Goal: Task Accomplishment & Management: Manage account settings

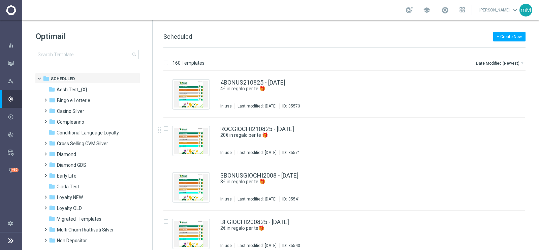
click at [15, 199] on footer "settings Settings" at bounding box center [11, 232] width 22 height 36
click at [12, 199] on icon at bounding box center [11, 240] width 8 height 8
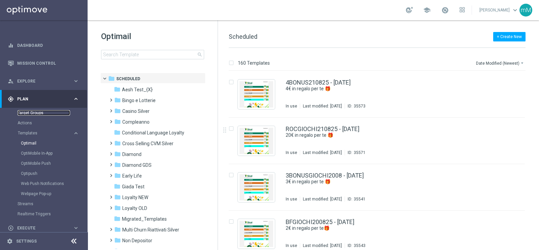
click at [32, 115] on link "Target Groups" at bounding box center [44, 112] width 53 height 5
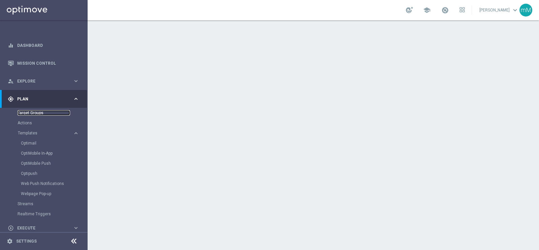
click at [43, 111] on link "Target Groups" at bounding box center [44, 112] width 53 height 5
click at [37, 111] on link "Target Groups" at bounding box center [44, 112] width 53 height 5
click at [39, 112] on link "Target Groups" at bounding box center [44, 112] width 53 height 5
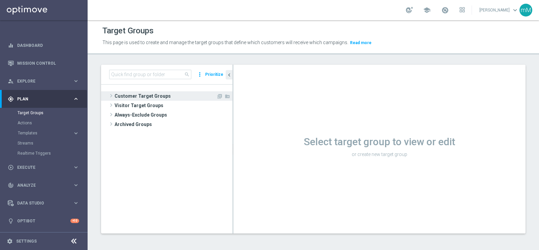
click at [148, 96] on span "Customer Target Groups" at bounding box center [166, 95] width 102 height 9
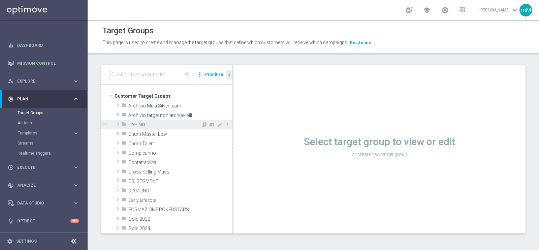
click at [146, 124] on span "CASINO" at bounding box center [164, 125] width 72 height 6
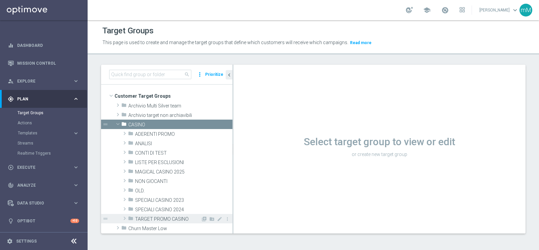
click at [153, 215] on div "folder TARGET PROMO CASINO" at bounding box center [164, 218] width 73 height 9
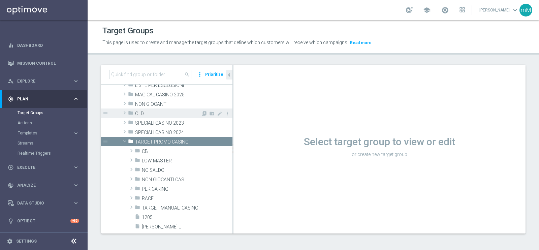
scroll to position [88, 0]
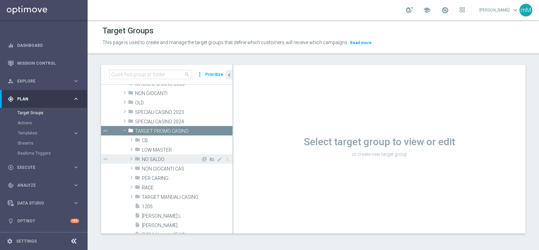
click at [160, 157] on span "NO SALDO" at bounding box center [171, 160] width 59 height 6
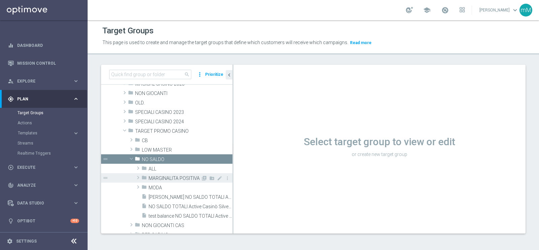
click at [165, 176] on span "MARGINALITA POSITIVA" at bounding box center [175, 178] width 52 height 6
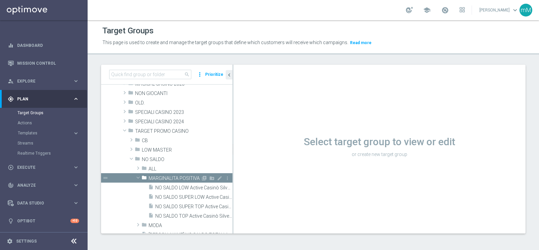
click at [165, 179] on span "MARGINALITA POSITIVA" at bounding box center [175, 178] width 52 height 6
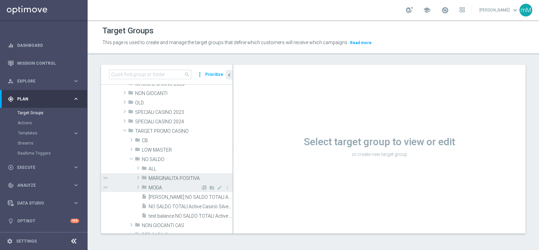
click at [163, 187] on span "MODA" at bounding box center [175, 188] width 52 height 6
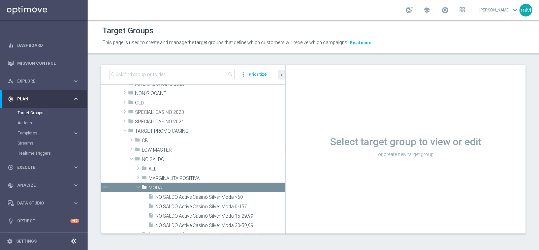
drag, startPoint x: 232, startPoint y: 191, endPoint x: 292, endPoint y: 209, distance: 62.0
click at [292, 209] on as-split "search more_vert Prioritize Customer Target Groups library_add create_new_folder" at bounding box center [313, 149] width 424 height 169
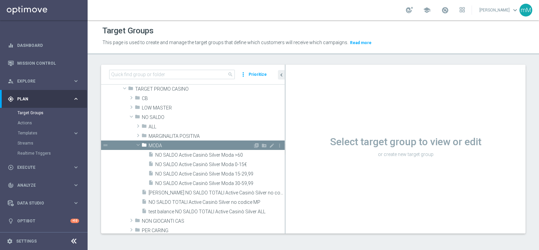
scroll to position [131, 0]
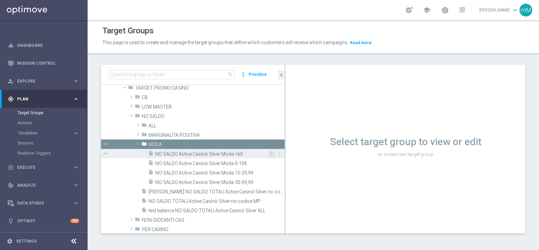
click at [203, 155] on span "NO SALDO Active Casinò Silver Moda >60" at bounding box center [211, 154] width 113 height 6
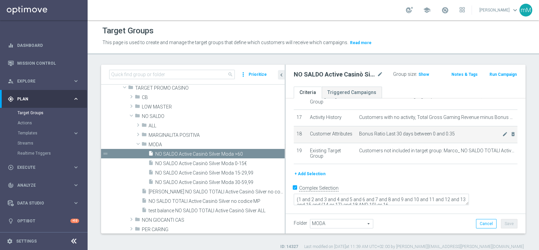
scroll to position [333, 0]
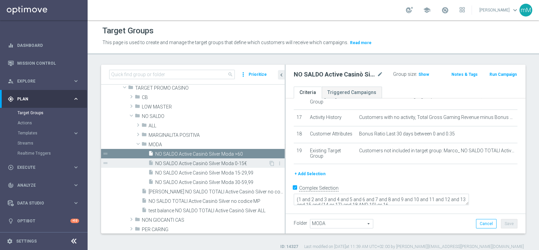
click at [224, 162] on span "NO SALDO Active Casinò Silver Moda 0-15€" at bounding box center [211, 164] width 113 height 6
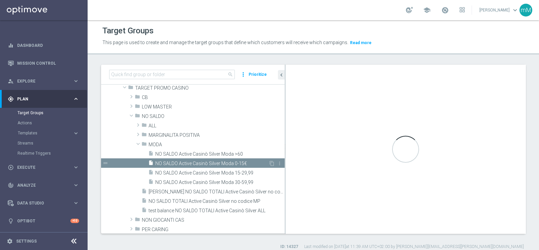
type textarea "(1 and 2 and 3 and 4 and 5 and 6 and 7 and 8 and 9 and 10 and 11 and 12 and 13 …"
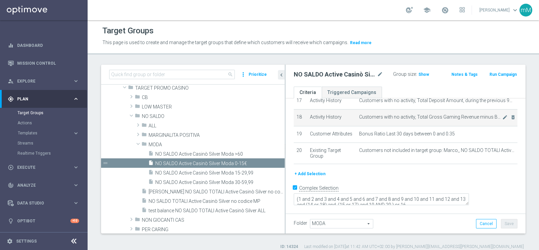
scroll to position [349, 0]
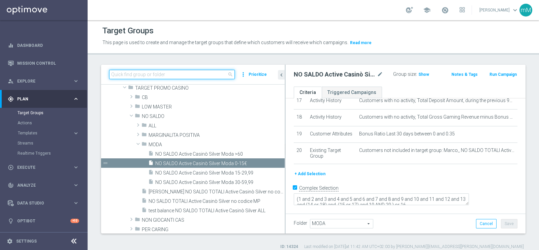
click at [160, 74] on input at bounding box center [172, 74] width 126 height 9
paste input "NO SALDO TOTALI Active Casinò Silver no codice MP"
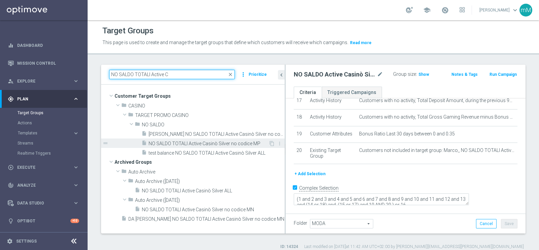
type input "NO SALDO TOTALI Active C"
click at [191, 141] on span "NO SALDO TOTALI Active Casinò Silver no codice MP" at bounding box center [209, 144] width 120 height 6
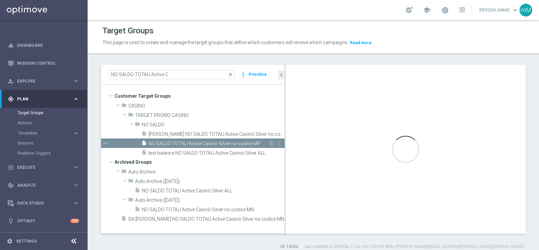
type textarea "1 AND 2 AND 3 AND 4 AND 5 AND 6 AND 7 AND 8 AND 9 AND 10 AND 11 AND 12 AND 13 A…"
type input "NO SALDO"
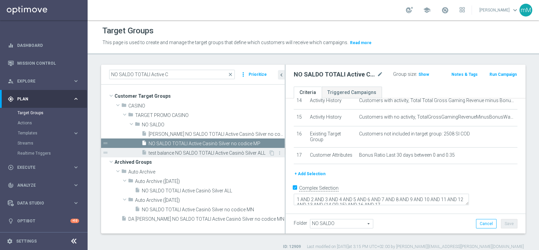
scroll to position [291, 0]
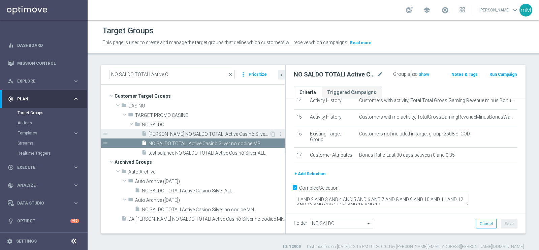
click at [229, 131] on span "[PERSON_NAME] NO SALDO TOTALI Active Casinò Silver no codice MP" at bounding box center [209, 134] width 121 height 6
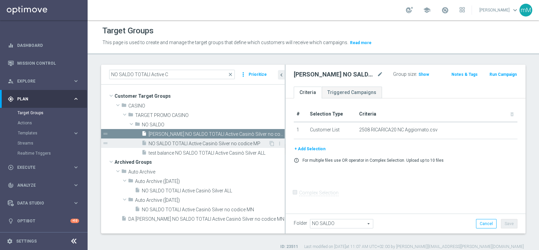
click at [218, 142] on span "NO SALDO TOTALI Active Casinò Silver no codice MP" at bounding box center [209, 144] width 120 height 6
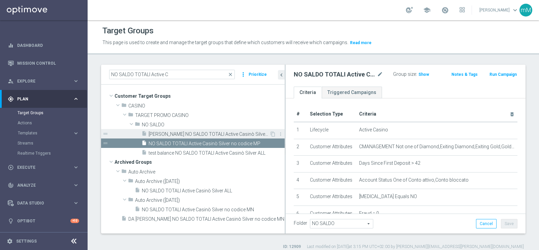
click at [216, 133] on span "[PERSON_NAME] NO SALDO TOTALI Active Casinò Silver no codice MP" at bounding box center [209, 134] width 121 height 6
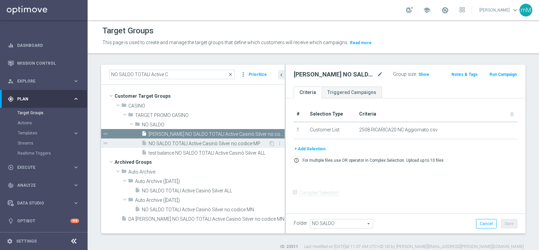
click at [207, 141] on span "NO SALDO TOTALI Active Casinò Silver no codice MP" at bounding box center [209, 144] width 120 height 6
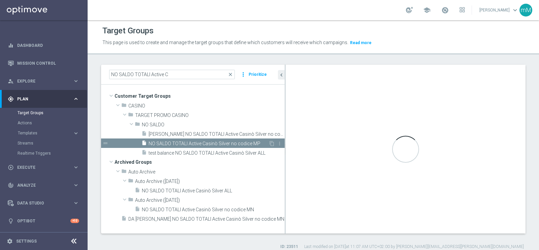
checkbox input "true"
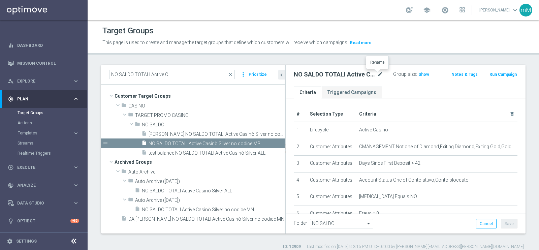
click at [377, 75] on icon "mode_edit" at bounding box center [380, 74] width 6 height 8
type input "NO SALDO TOTALI Active Casinò Silver no codice MP_ copia"
click at [382, 88] on ul "Criteria Triggered Campaigns" at bounding box center [406, 93] width 240 height 12
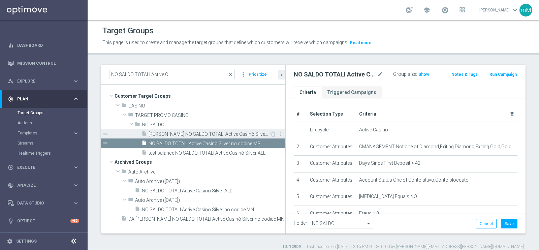
click at [217, 132] on span "[PERSON_NAME] NO SALDO TOTALI Active Casinò Silver no codice MP" at bounding box center [209, 134] width 121 height 6
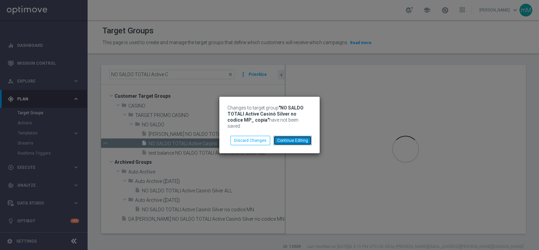
click at [285, 137] on button "Continue Editing" at bounding box center [293, 140] width 38 height 9
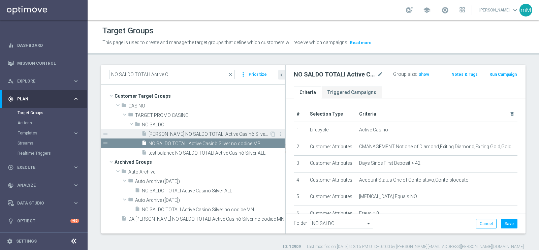
click at [238, 133] on span "[PERSON_NAME] NO SALDO TOTALI Active Casinò Silver no codice MP" at bounding box center [209, 134] width 121 height 6
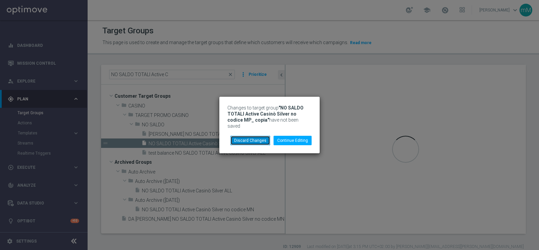
click at [253, 138] on button "Discard Changes" at bounding box center [250, 140] width 40 height 9
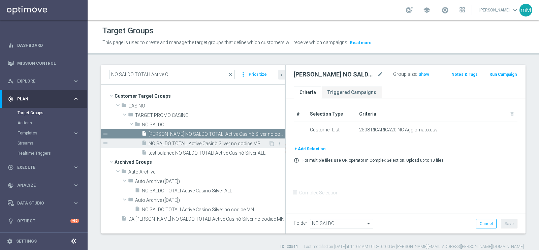
click at [198, 139] on div "insert_drive_file NO SALDO TOTALI Active Casinò Silver no codice MP" at bounding box center [204, 142] width 127 height 9
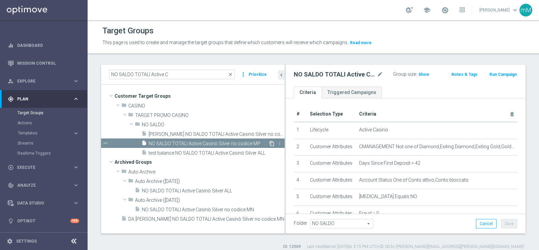
click at [271, 141] on icon "content_copy" at bounding box center [271, 143] width 5 height 5
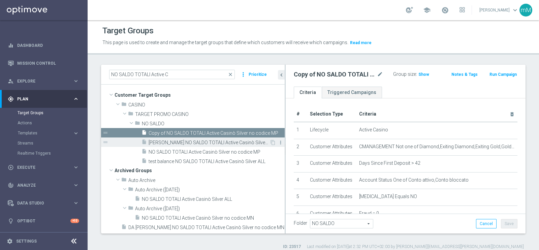
click at [278, 142] on icon "more_vert" at bounding box center [280, 142] width 5 height 5
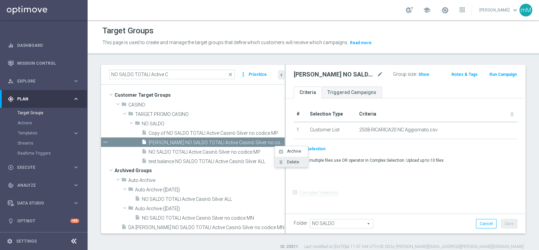
click at [293, 159] on li "delete Delete" at bounding box center [291, 162] width 33 height 10
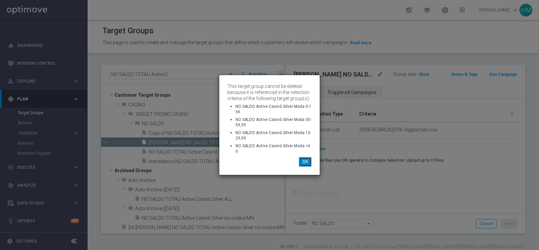
click at [305, 158] on button "OK" at bounding box center [305, 161] width 13 height 9
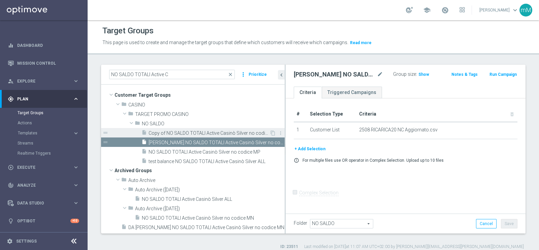
click at [235, 134] on span "Copy of NO SALDO TOTALI Active Casinò Silver no codice MP" at bounding box center [209, 133] width 121 height 6
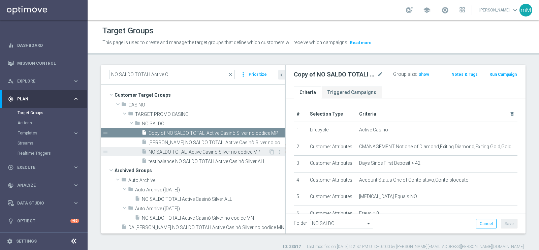
click at [224, 154] on span "NO SALDO TOTALI Active Casinò Silver no codice MP" at bounding box center [209, 152] width 120 height 6
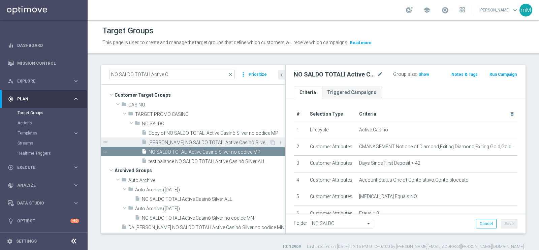
click at [233, 142] on span "[PERSON_NAME] NO SALDO TOTALI Active Casinò Silver no codice MP" at bounding box center [209, 143] width 121 height 6
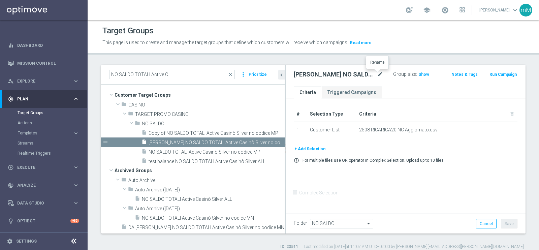
click at [377, 73] on icon "mode_edit" at bounding box center [380, 74] width 6 height 8
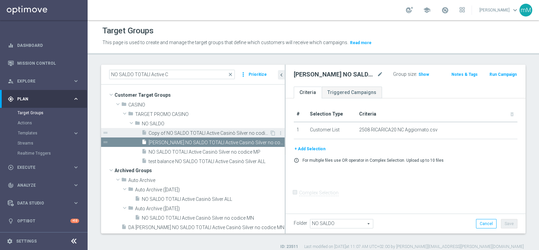
click at [232, 134] on span "Copy of NO SALDO TOTALI Active Casinò Silver no codice MP" at bounding box center [209, 133] width 121 height 6
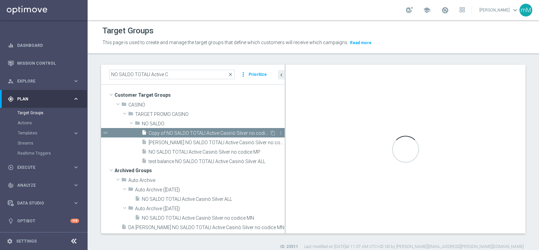
checkbox input "true"
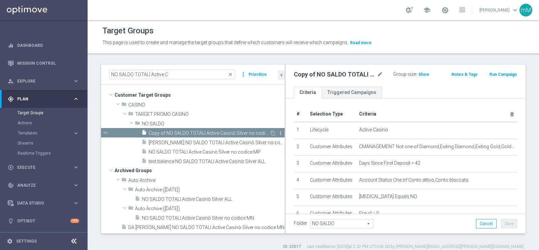
click at [278, 135] on icon "more_vert" at bounding box center [280, 132] width 5 height 5
click at [286, 152] on li "delete Delete" at bounding box center [293, 154] width 33 height 10
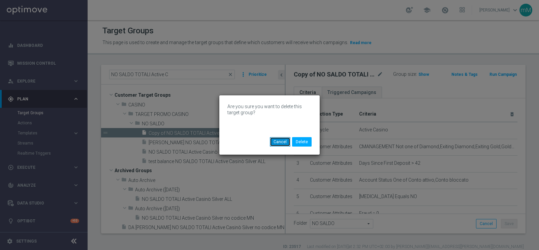
click at [284, 139] on button "Cancel" at bounding box center [280, 141] width 21 height 9
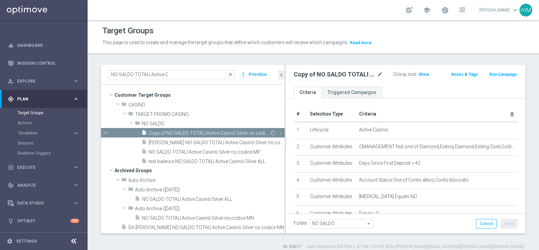
click at [225, 132] on span "Copy of NO SALDO TOTALI Active Casinò Silver no codice MP" at bounding box center [209, 133] width 121 height 6
click at [377, 73] on icon "mode_edit" at bounding box center [380, 74] width 6 height 8
type input "NO SALDO TOTALI Active Casinò Silver no codice MP."
click at [383, 90] on ul "Criteria Triggered Campaigns" at bounding box center [406, 93] width 240 height 12
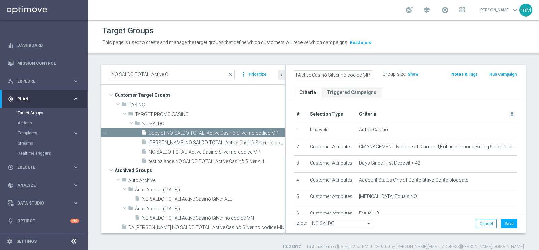
scroll to position [0, 0]
click at [509, 111] on icon "delete_forever" at bounding box center [511, 113] width 5 height 5
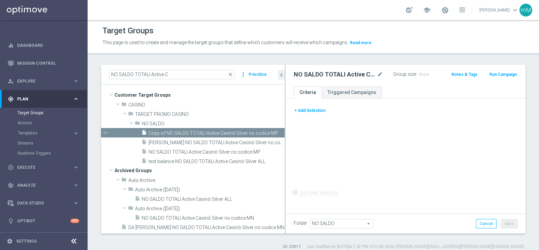
click at [313, 107] on button "+ Add Selection" at bounding box center [310, 110] width 32 height 7
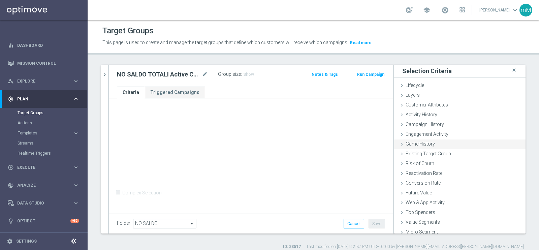
scroll to position [14, 0]
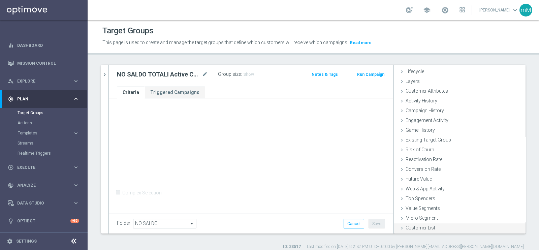
click at [419, 225] on span "Customer List" at bounding box center [421, 227] width 30 height 5
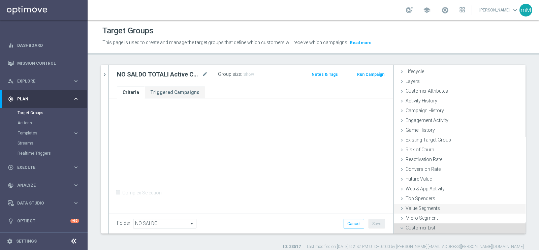
scroll to position [75, 0]
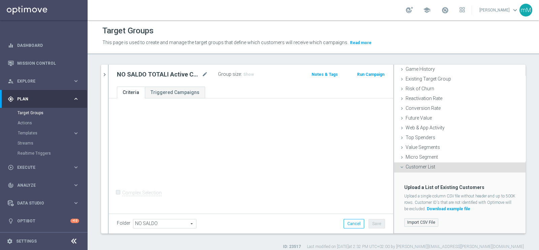
click at [417, 221] on label "Import CSV File" at bounding box center [421, 222] width 34 height 8
click at [0, 0] on input "Import CSV File" at bounding box center [0, 0] width 0 height 0
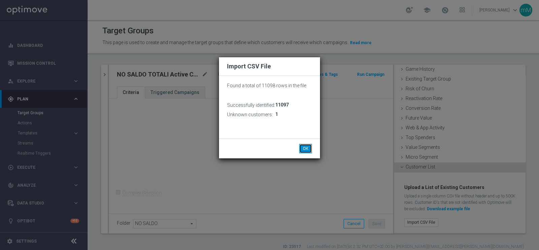
click at [304, 147] on button "OK" at bounding box center [305, 148] width 13 height 9
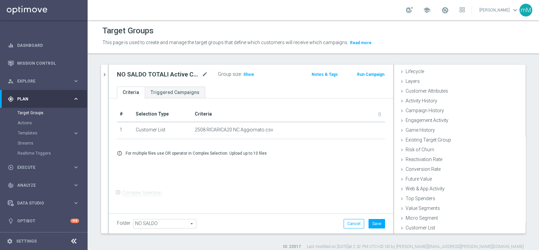
scroll to position [14, 0]
click at [204, 71] on icon "mode_edit" at bounding box center [205, 74] width 6 height 8
click at [370, 225] on button "Save" at bounding box center [376, 223] width 17 height 9
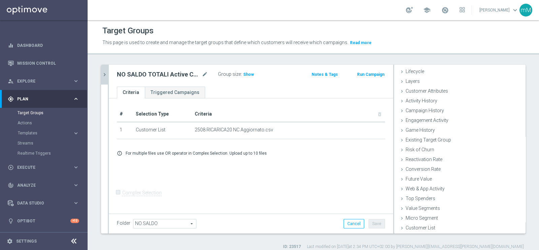
click at [104, 69] on button "chevron_right" at bounding box center [104, 75] width 7 height 20
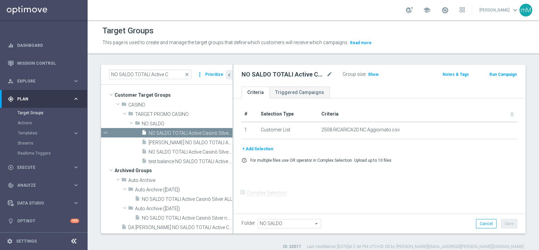
scroll to position [26, 0]
click at [179, 144] on span "[PERSON_NAME] NO SALDO TOTALI Active Casinò Silver no codice MP" at bounding box center [183, 143] width 69 height 6
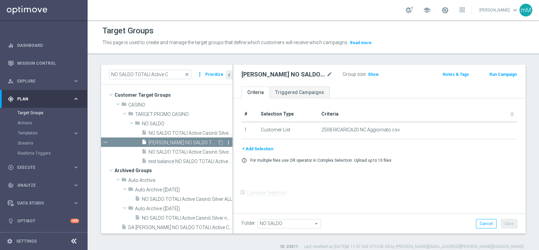
click at [226, 140] on icon "more_vert" at bounding box center [228, 142] width 5 height 5
click at [172, 150] on span "NO SALDO TOTALI Active Casinò Silver no codice MP" at bounding box center [183, 152] width 69 height 6
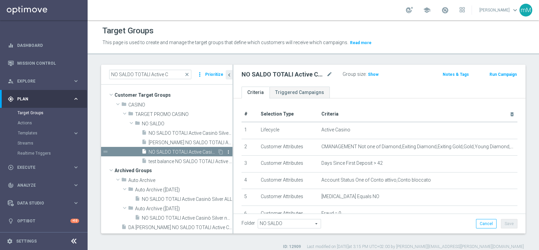
click at [226, 150] on icon "more_vert" at bounding box center [228, 151] width 5 height 5
click at [184, 138] on div "insert_drive_file Marco_ NO SALDO TOTALI Active Casinò Silver no codice MP" at bounding box center [179, 141] width 76 height 9
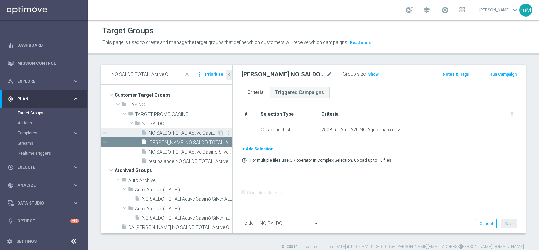
click at [180, 131] on span "NO SALDO TOTALI Active Casinò Silver no codice MP." at bounding box center [183, 133] width 69 height 6
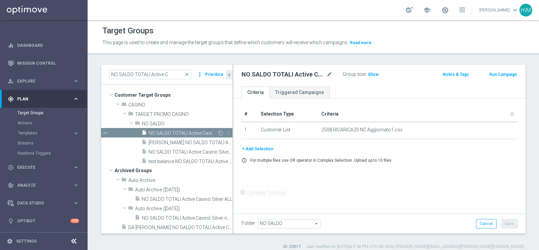
click at [180, 131] on span "NO SALDO TOTALI Active Casinò Silver no codice MP." at bounding box center [183, 133] width 69 height 6
click at [176, 149] on div "insert_drive_file NO SALDO TOTALI Active Casinò Silver no codice MP" at bounding box center [179, 151] width 76 height 9
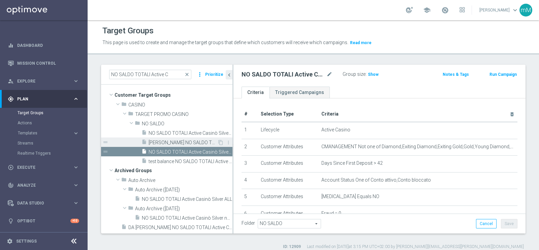
click at [186, 142] on span "[PERSON_NAME] NO SALDO TOTALI Active Casinò Silver no codice MP" at bounding box center [183, 143] width 69 height 6
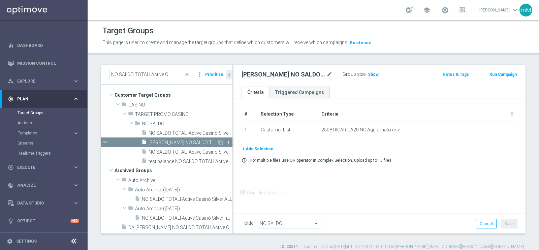
click at [226, 143] on icon "more_vert" at bounding box center [228, 142] width 5 height 5
click at [234, 162] on span "Delete" at bounding box center [239, 163] width 14 height 5
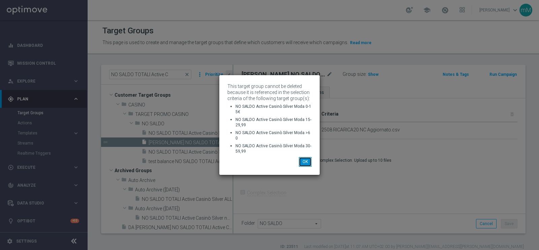
click at [304, 157] on button "OK" at bounding box center [305, 161] width 13 height 9
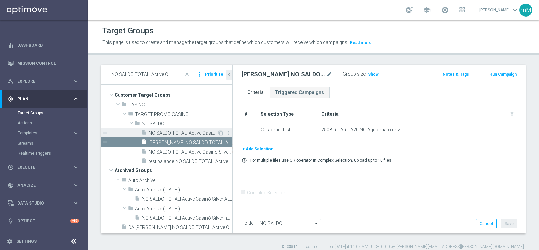
click at [180, 132] on span "NO SALDO TOTALI Active Casinò Silver no codice MP." at bounding box center [183, 133] width 69 height 6
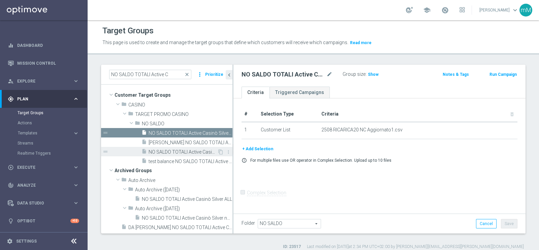
click at [179, 151] on span "NO SALDO TOTALI Active Casinò Silver no codice MP" at bounding box center [183, 152] width 69 height 6
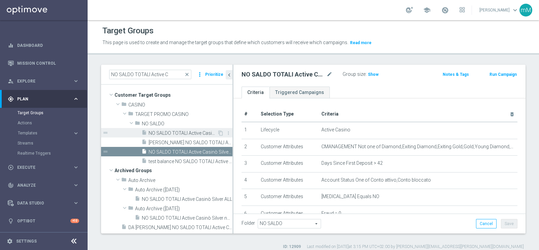
click at [176, 132] on span "NO SALDO TOTALI Active Casinò Silver no codice MP." at bounding box center [183, 133] width 69 height 6
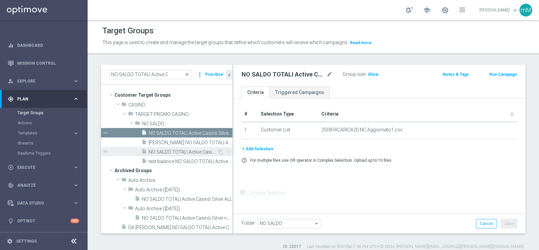
click at [172, 154] on span "NO SALDO TOTALI Active Casinò Silver no codice MP" at bounding box center [183, 152] width 69 height 6
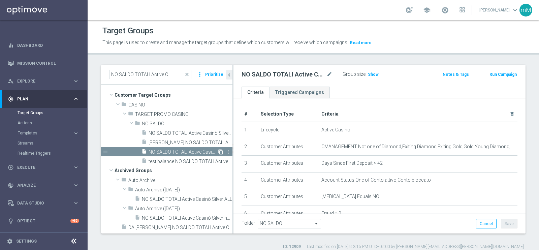
click at [218, 152] on icon "content_copy" at bounding box center [220, 151] width 5 height 5
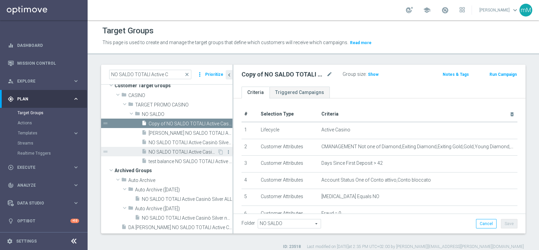
click at [226, 155] on icon "more_vert" at bounding box center [228, 151] width 5 height 5
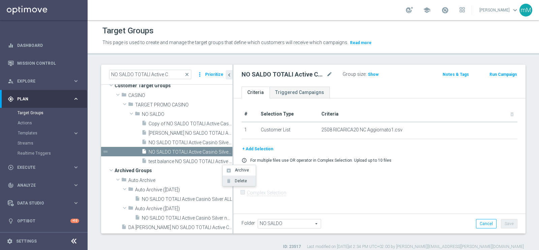
click at [234, 180] on span "Delete" at bounding box center [239, 181] width 14 height 5
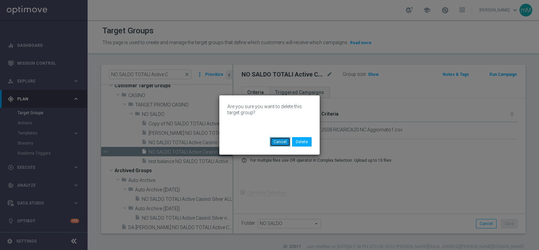
click at [280, 140] on button "Cancel" at bounding box center [280, 141] width 21 height 9
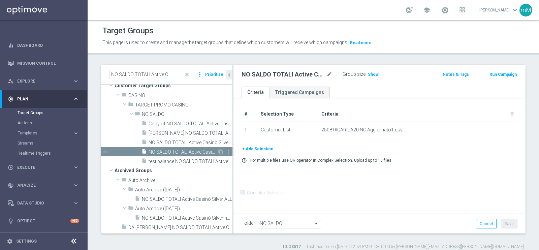
click at [190, 155] on span "NO SALDO TOTALI Active Casinò Silver no codice MP." at bounding box center [183, 152] width 69 height 6
click at [173, 146] on span "NO SALDO TOTALI Active Casinò Silver no codice MP" at bounding box center [183, 143] width 69 height 6
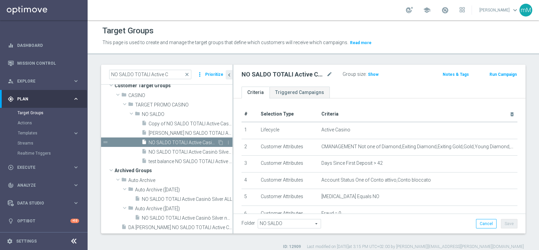
click at [175, 146] on span "NO SALDO TOTALI Active Casinò Silver no codice MP" at bounding box center [183, 143] width 69 height 6
click at [193, 136] on span "[PERSON_NAME] NO SALDO TOTALI Active Casinò Silver no codice MP" at bounding box center [183, 133] width 69 height 6
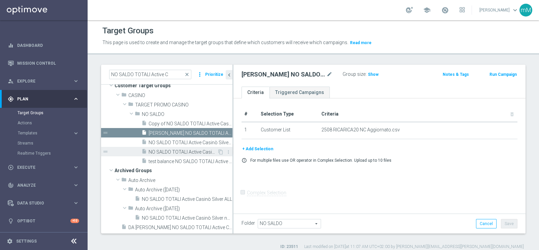
click at [181, 155] on span "NO SALDO TOTALI Active Casinò Silver no codice MP." at bounding box center [183, 152] width 69 height 6
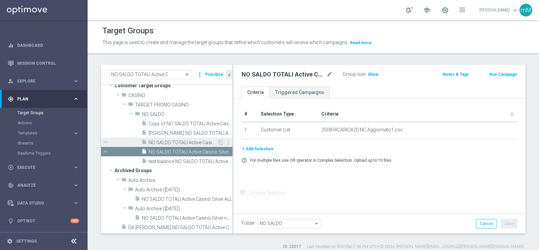
click at [189, 147] on div "insert_drive_file NO SALDO TOTALI Active Casinò Silver no codice MP" at bounding box center [179, 141] width 76 height 9
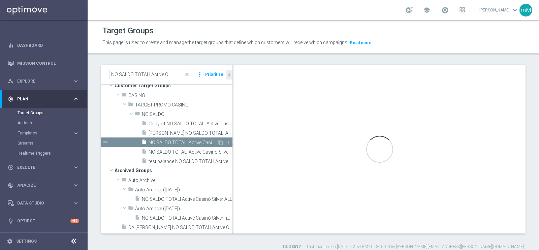
checkbox input "true"
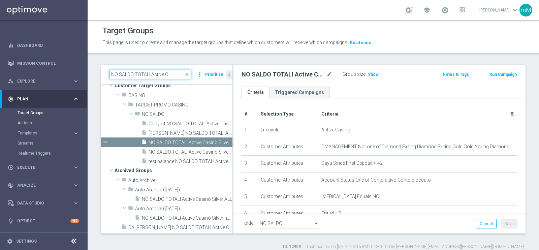
click at [170, 76] on input "NO SALDO TOTALI Active C" at bounding box center [150, 74] width 82 height 9
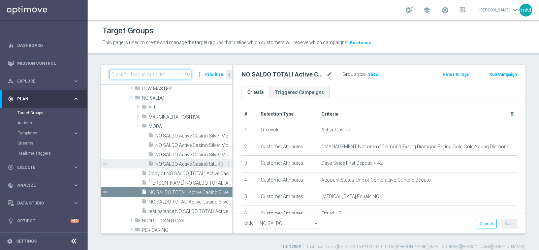
scroll to position [148, 0]
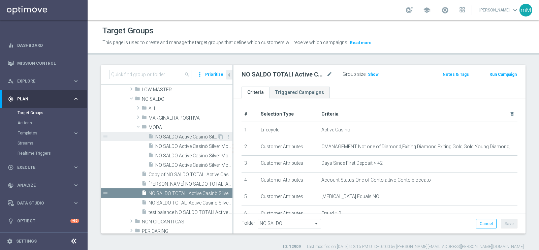
click at [190, 138] on span "NO SALDO Active Casinò Silver Moda >60" at bounding box center [186, 137] width 62 height 6
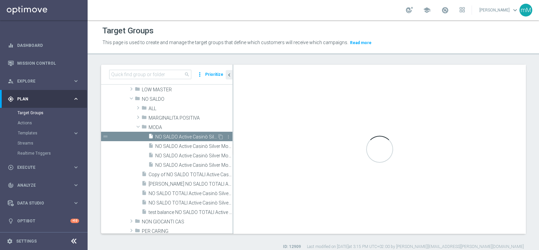
type input "MODA"
type textarea "(1 and 2 and 3 and 4 and 5 and 6 and 7 and 8 and 9 and 10 and 11 and 12 and 13 …"
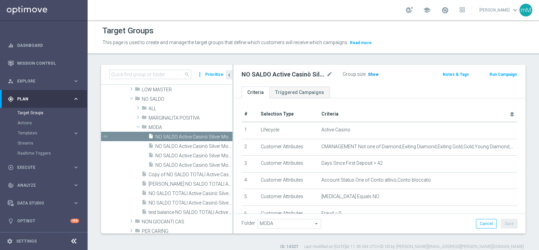
click at [372, 73] on span "Show" at bounding box center [373, 74] width 11 height 5
click at [33, 133] on span "Templates" at bounding box center [42, 133] width 48 height 4
click at [36, 142] on link "Optimail" at bounding box center [45, 142] width 49 height 5
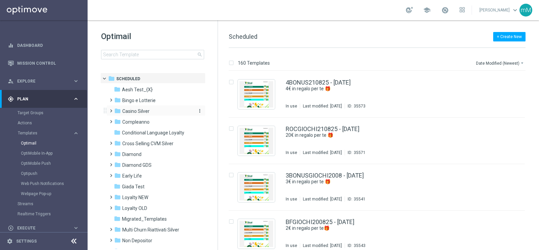
click at [138, 115] on div "folder Casino Silver" at bounding box center [152, 111] width 77 height 8
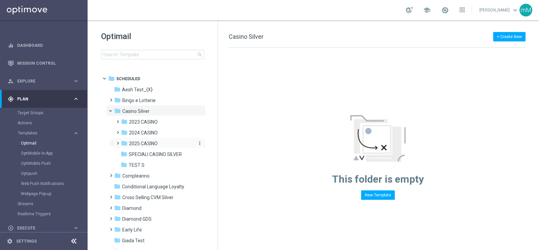
click at [142, 146] on span "2025 CASINO" at bounding box center [143, 143] width 29 height 6
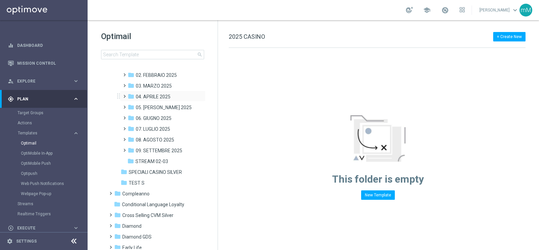
scroll to position [91, 0]
click at [164, 137] on span "08. AGOSTO 2025" at bounding box center [155, 139] width 38 height 6
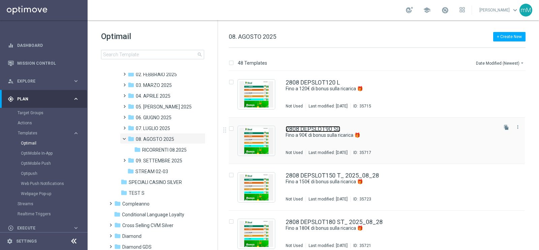
click at [321, 131] on link "2808 DEPSLOT90 SL" at bounding box center [313, 129] width 55 height 6
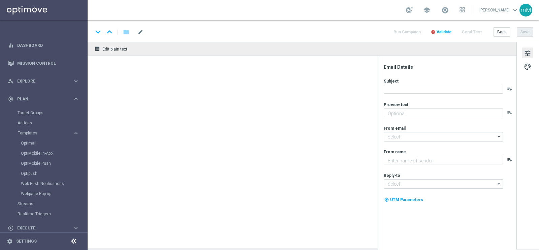
type textarea "Scopri la promozione che ti abbiamo riservato"
type input "[EMAIL_ADDRESS][DOMAIN_NAME]"
type textarea "Sisal"
type input "[EMAIL_ADDRESS][DOMAIN_NAME]"
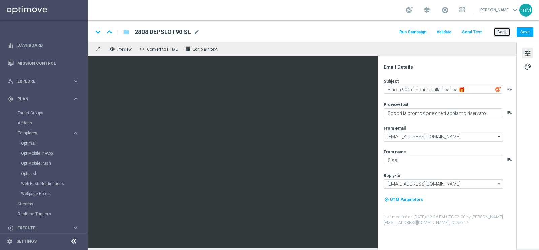
click at [500, 32] on button "Back" at bounding box center [501, 31] width 17 height 9
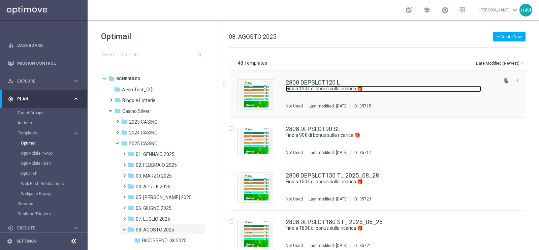
click at [315, 87] on link "Fino a 120€ di bonus sulla ricarica 🎁" at bounding box center [383, 89] width 195 height 6
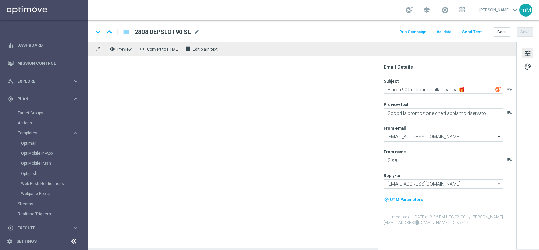
type textarea "Fino a 120€ di bonus sulla ricarica 🎁"
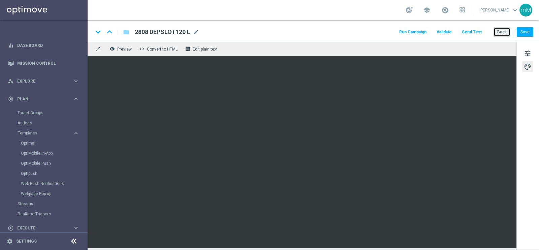
click at [503, 33] on button "Back" at bounding box center [501, 31] width 17 height 9
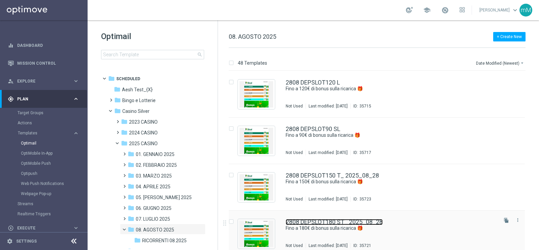
click at [320, 222] on link "2808 DEPSLOT180 ST_ 2025_08_28" at bounding box center [334, 222] width 97 height 6
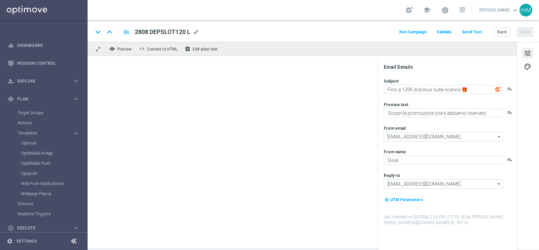
type textarea "Fino a 180€ di bonus sulla ricarica 🎁"
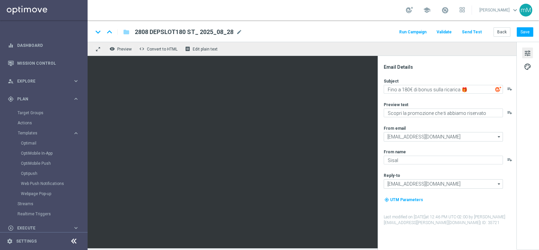
click at [410, 29] on button "Run Campaign" at bounding box center [412, 32] width 29 height 9
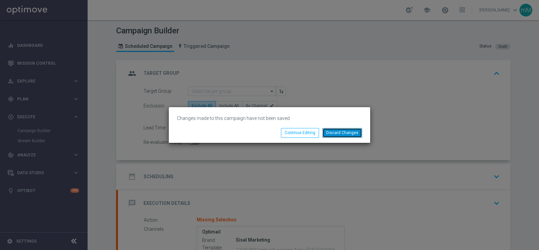
click at [335, 130] on button "Discard Changes" at bounding box center [342, 132] width 40 height 9
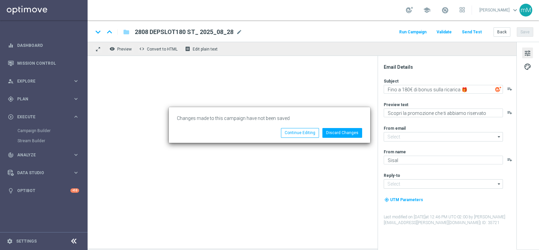
type input "[EMAIL_ADDRESS][DOMAIN_NAME]"
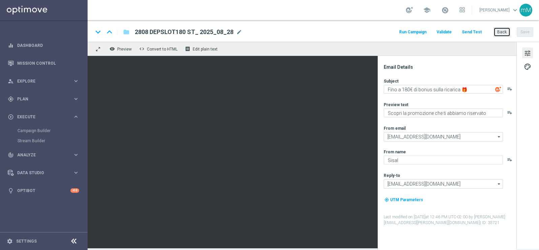
click at [499, 34] on button "Back" at bounding box center [501, 31] width 17 height 9
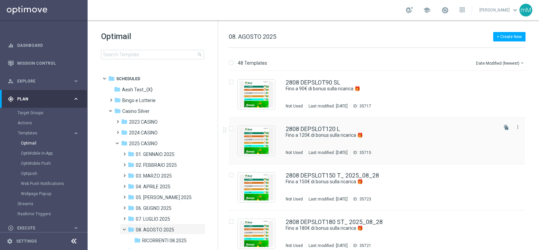
click at [304, 144] on div "2808 DEPSLOT120 L Fino a 120€ di bonus sulla ricarica 🎁 Not Used Last modified:…" at bounding box center [391, 140] width 211 height 29
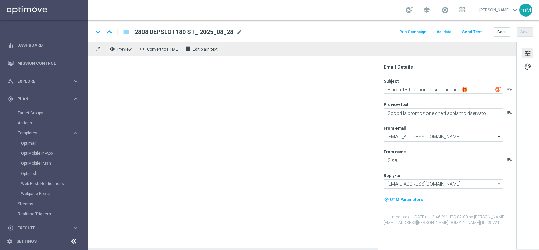
type textarea "Fino a 120€ di bonus sulla ricarica 🎁"
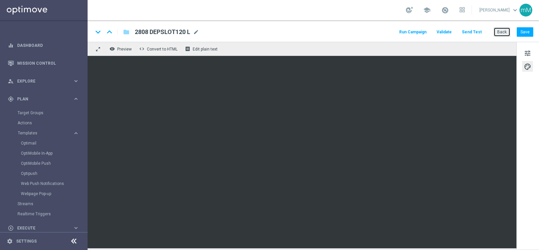
click at [500, 31] on button "Back" at bounding box center [501, 31] width 17 height 9
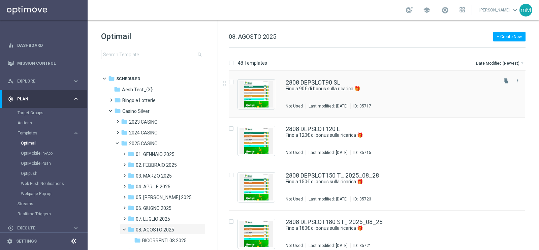
click at [340, 99] on div "2808 DEPSLOT90 [PERSON_NAME] a 90€ di bonus sulla ricarica 🎁 Not Used Last modi…" at bounding box center [391, 93] width 211 height 29
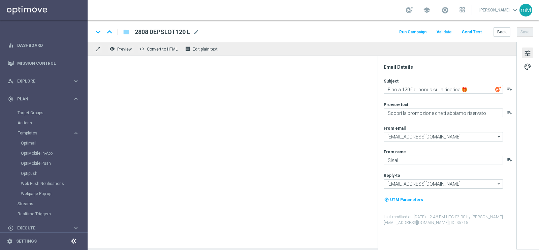
type textarea "Fino a 90€ di bonus sulla ricarica 🎁"
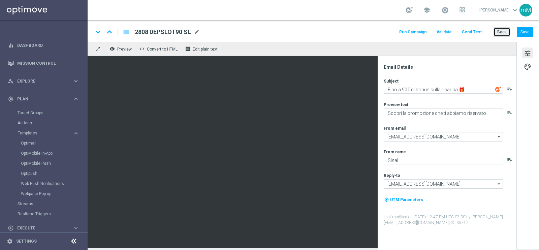
click at [501, 33] on button "Back" at bounding box center [501, 31] width 17 height 9
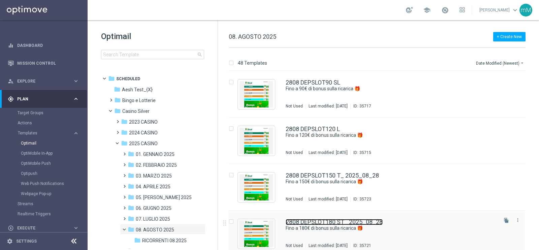
click at [328, 220] on link "2808 DEPSLOT180 ST_ 2025_08_28" at bounding box center [334, 222] width 97 height 6
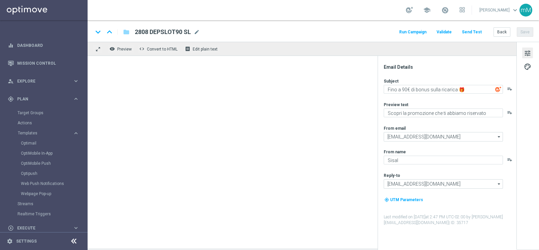
type textarea "Fino a 180€ di bonus sulla ricarica 🎁"
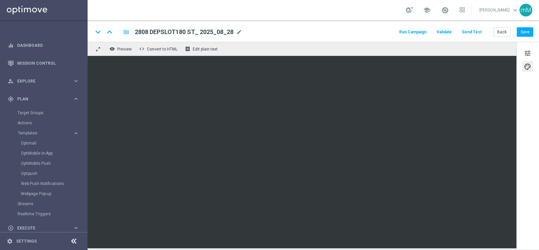
click at [415, 30] on button "Run Campaign" at bounding box center [412, 32] width 29 height 9
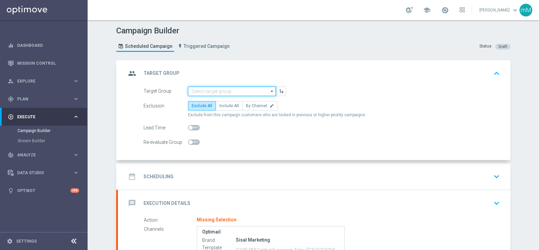
click at [215, 89] on input at bounding box center [232, 91] width 88 height 9
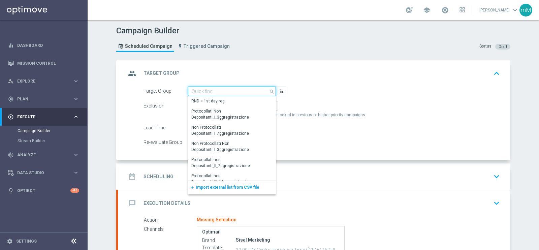
paste input "NO SALDO Active Casinò Silver Moda >60"
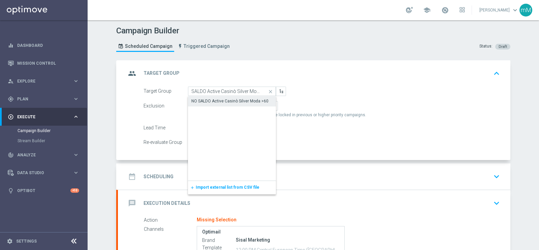
click at [216, 100] on div "NO SALDO Active Casinò Silver Moda >60" at bounding box center [229, 101] width 77 height 6
type input "NO SALDO Active Casinò Silver Moda >60"
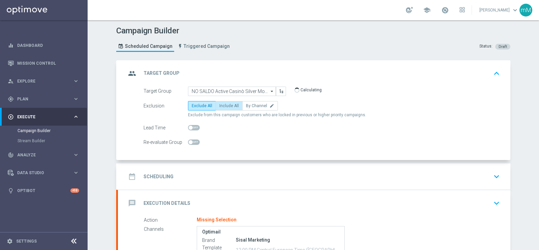
click at [226, 106] on span "Include All" at bounding box center [229, 105] width 20 height 5
click at [224, 106] on input "Include All" at bounding box center [221, 107] width 4 height 4
radio input "true"
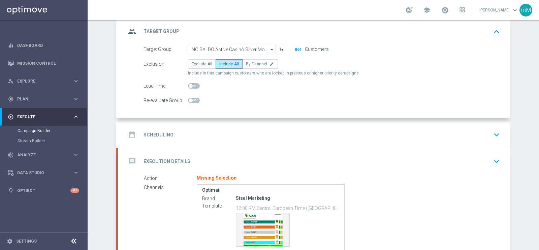
click at [232, 128] on div "date_range Scheduling keyboard_arrow_down" at bounding box center [314, 134] width 376 height 13
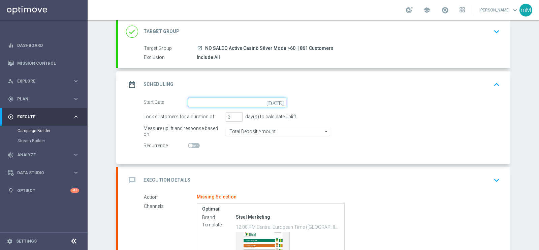
click at [237, 101] on input at bounding box center [237, 102] width 98 height 9
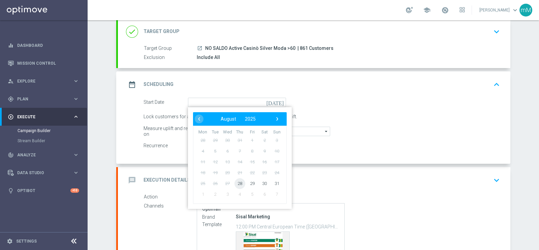
click at [237, 184] on span "28" at bounding box center [239, 183] width 11 height 11
type input "[DATE]"
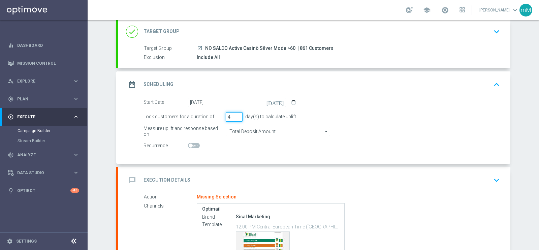
type input "4"
click at [234, 114] on input "4" at bounding box center [234, 116] width 17 height 9
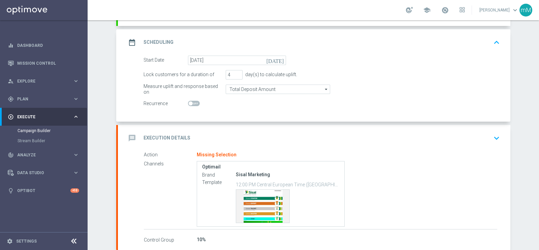
click at [238, 136] on div "message Execution Details keyboard_arrow_down" at bounding box center [314, 138] width 376 height 13
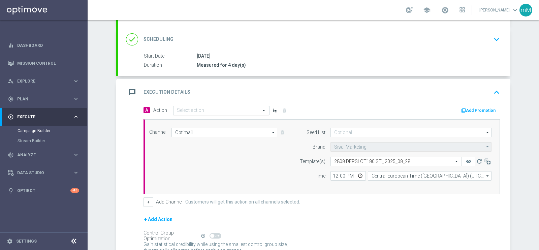
click at [208, 108] on input "text" at bounding box center [214, 111] width 75 height 6
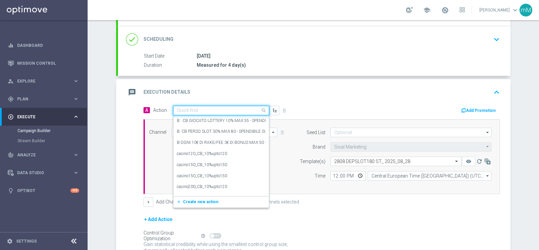
paste input "dep 250€ per 10% fino a 180€"
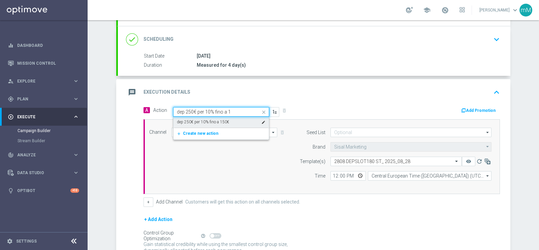
type input "dep 250€ per 10% fino a"
click at [225, 119] on label "dep 250€ per 10% fino a 150€" at bounding box center [203, 122] width 52 height 6
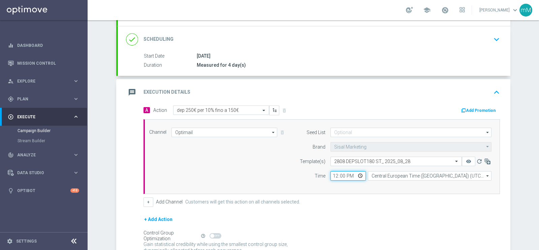
click at [331, 176] on input "12:00" at bounding box center [347, 175] width 35 height 9
type input "18:30"
click at [144, 198] on button "+" at bounding box center [148, 201] width 10 height 9
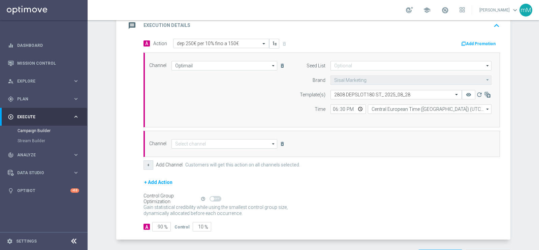
scroll to position [155, 0]
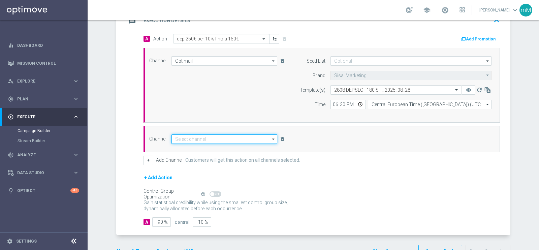
click at [202, 142] on input at bounding box center [224, 138] width 106 height 9
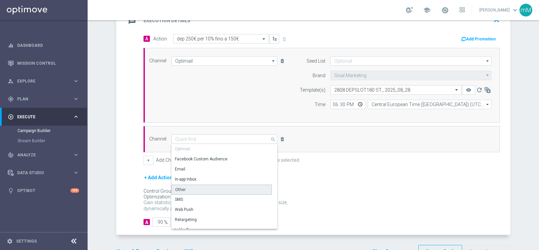
click at [194, 186] on div "Other" at bounding box center [221, 190] width 100 height 10
type input "Other"
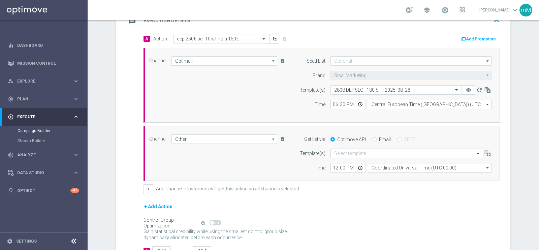
click at [372, 138] on input "Email" at bounding box center [374, 140] width 4 height 4
radio input "true"
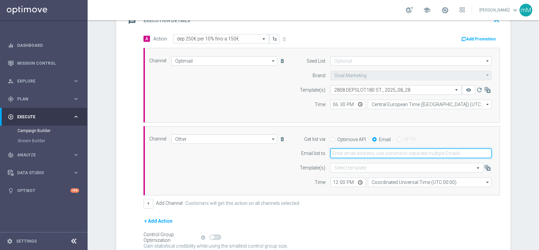
click at [362, 150] on input "email" at bounding box center [410, 153] width 161 height 9
type input "[EMAIL_ADDRESS][PERSON_NAME][DOMAIN_NAME]"
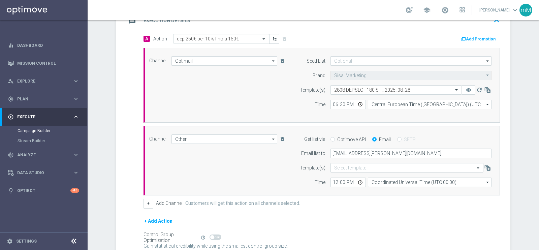
click at [331, 176] on form "Template(s) Select template Time 12:00 Coordinated Universal Time (UTC 00:00) C…" at bounding box center [393, 175] width 195 height 24
click at [330, 186] on input "12:00" at bounding box center [347, 182] width 35 height 9
type input "18:30"
click at [377, 176] on form "Template(s) Select template Time 18:30 Coordinated Universal Time (UTC 00:00) C…" at bounding box center [393, 175] width 195 height 24
click at [376, 181] on input "Coordinated Universal Time (UTC 00:00)" at bounding box center [430, 182] width 124 height 9
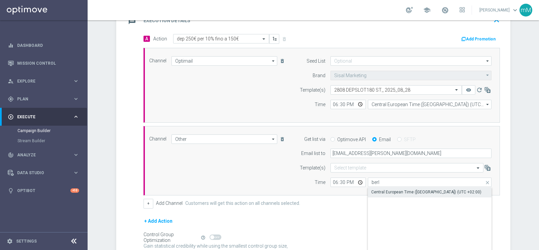
click at [379, 191] on div "Central European Time ([GEOGRAPHIC_DATA]) (UTC +02:00)" at bounding box center [426, 192] width 110 height 6
type input "Central European Time ([GEOGRAPHIC_DATA]) (UTC +02:00)"
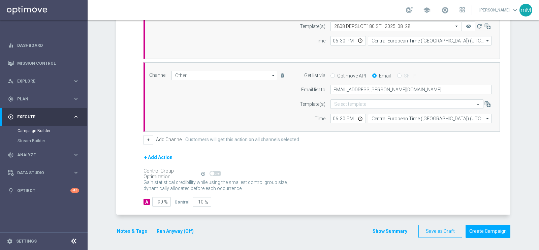
click at [172, 227] on button "Run Anyway (Off)" at bounding box center [175, 231] width 38 height 8
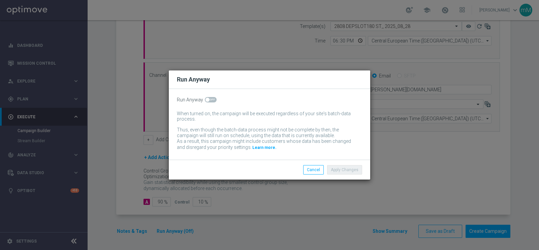
click at [209, 98] on span at bounding box center [211, 99] width 12 height 5
click at [209, 98] on input "checkbox" at bounding box center [211, 99] width 12 height 5
checkbox input "true"
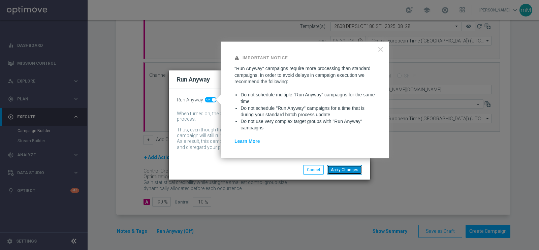
click at [350, 167] on button "Apply Changes" at bounding box center [344, 169] width 35 height 9
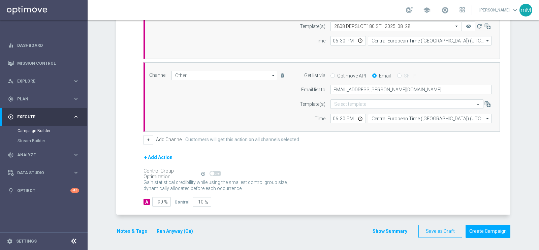
click at [129, 231] on button "Notes & Tags" at bounding box center [132, 231] width 32 height 8
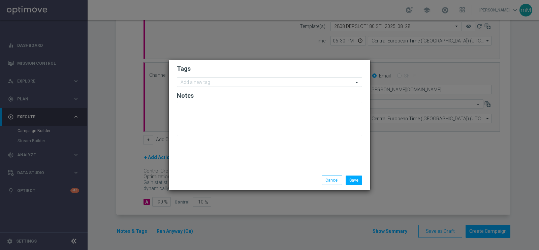
click at [250, 83] on input "text" at bounding box center [267, 83] width 173 height 6
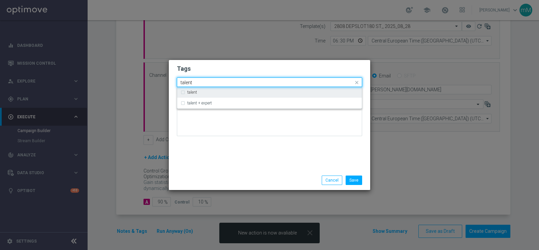
click at [243, 93] on div "talent" at bounding box center [272, 92] width 171 height 4
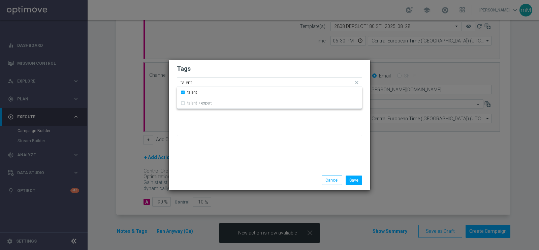
click at [239, 83] on input "talent" at bounding box center [267, 83] width 173 height 6
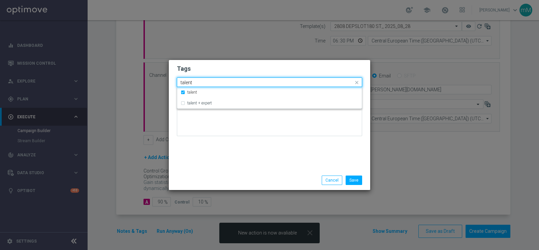
click at [239, 83] on input "talent" at bounding box center [267, 83] width 173 height 6
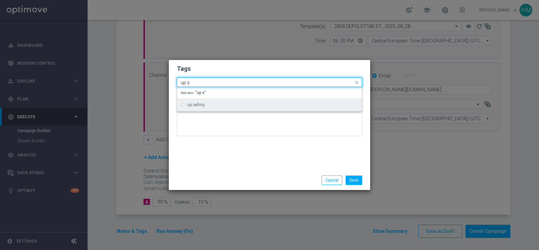
click at [225, 104] on div "up selling" at bounding box center [272, 105] width 171 height 4
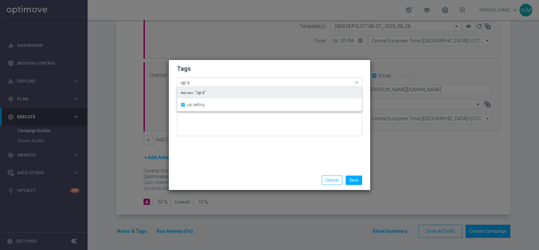
click at [222, 85] on input "up s" at bounding box center [267, 83] width 173 height 6
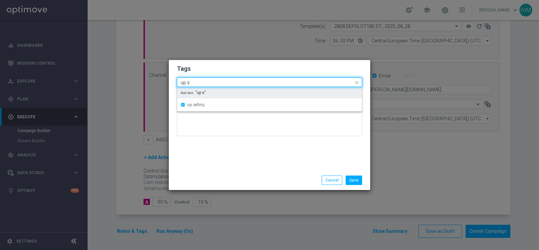
click at [222, 85] on input "up s" at bounding box center [267, 83] width 173 height 6
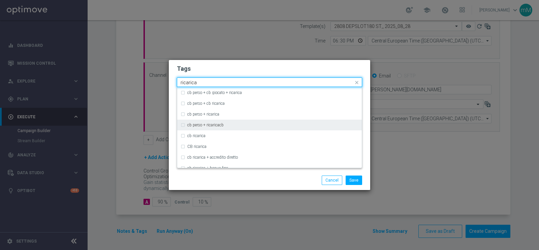
scroll to position [54, 0]
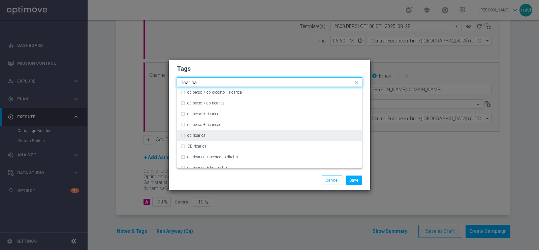
click at [205, 136] on div "cb ricarica" at bounding box center [272, 135] width 171 height 4
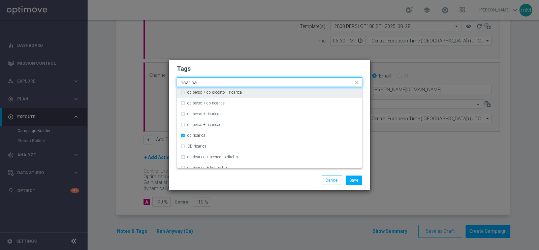
click at [217, 82] on input "ricarica" at bounding box center [267, 83] width 173 height 6
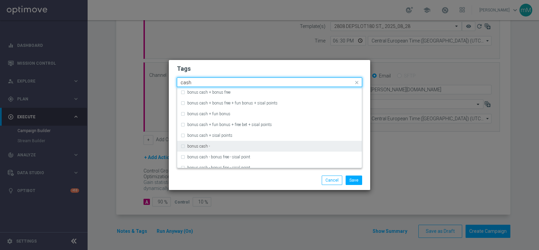
click at [205, 146] on label "bonus cash -" at bounding box center [198, 146] width 23 height 4
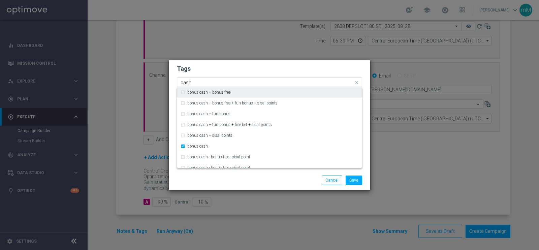
click at [216, 81] on input "cash" at bounding box center [267, 83] width 173 height 6
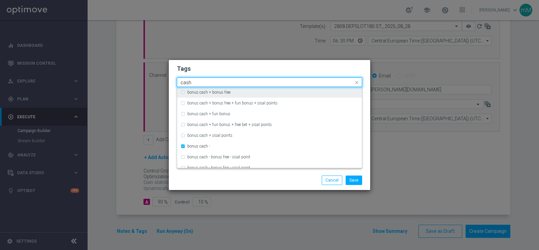
click at [216, 81] on input "cash" at bounding box center [267, 83] width 173 height 6
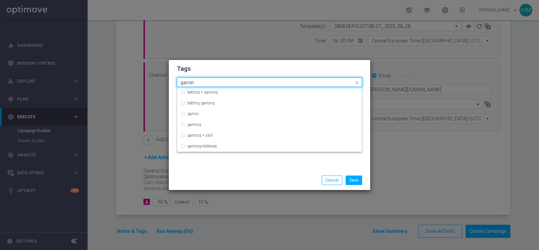
scroll to position [0, 0]
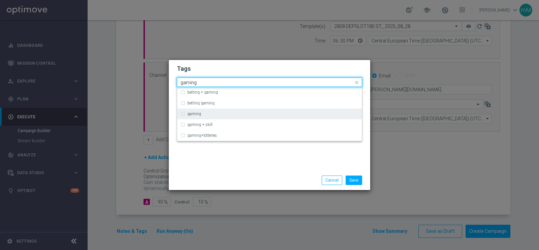
click at [207, 115] on div "gaming" at bounding box center [272, 114] width 171 height 4
type input "gaming"
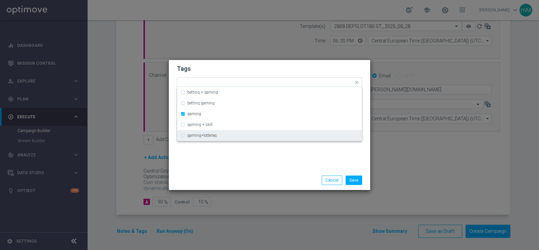
click at [238, 164] on div "Tags Quick find × talent × up selling × cb ricarica × bonus cash - × gaming bet…" at bounding box center [269, 115] width 201 height 110
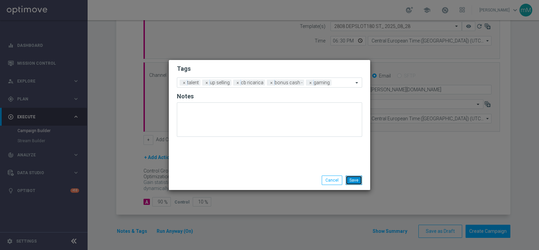
click at [351, 178] on button "Save" at bounding box center [354, 179] width 17 height 9
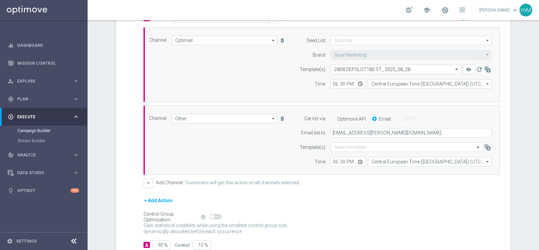
scroll to position [134, 0]
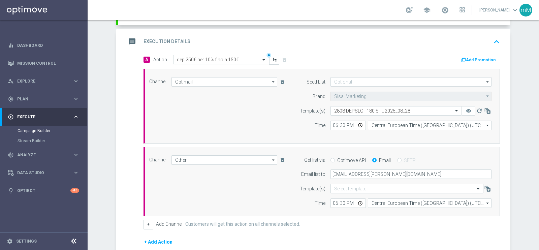
click at [481, 59] on button "Add Promotion" at bounding box center [478, 59] width 37 height 7
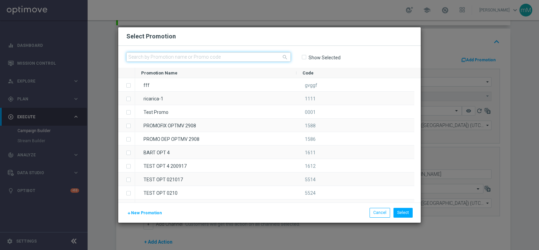
click at [219, 58] on input "text" at bounding box center [208, 56] width 164 height 9
paste input "333706"
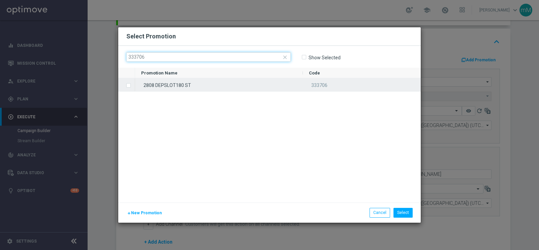
type input "333706"
click at [214, 82] on div "2808 DEPSLOT180 ST" at bounding box center [219, 84] width 168 height 13
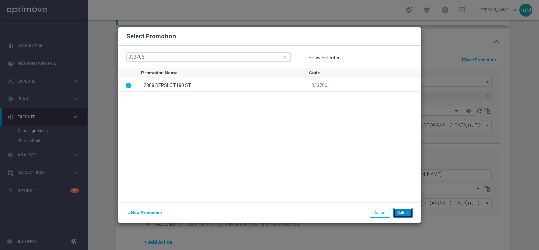
click at [400, 212] on button "Select" at bounding box center [402, 212] width 19 height 9
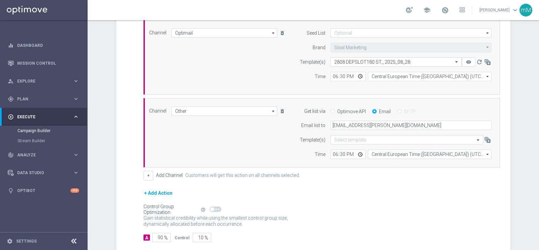
scroll to position [219, 0]
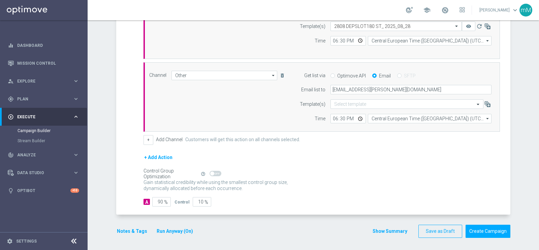
click at [389, 227] on button "Show Summary" at bounding box center [389, 231] width 35 height 8
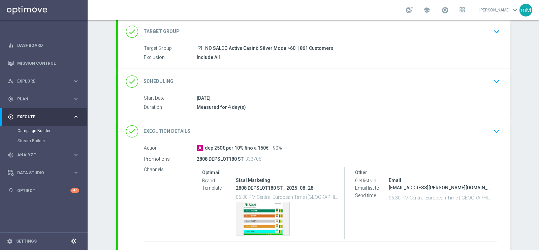
scroll to position [84, 0]
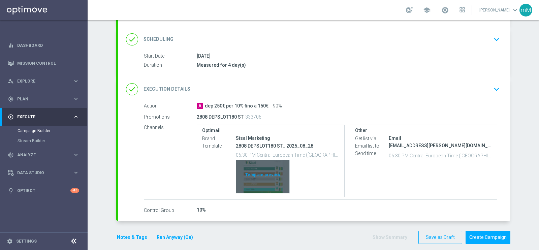
click at [261, 172] on div "Template preview" at bounding box center [262, 176] width 53 height 33
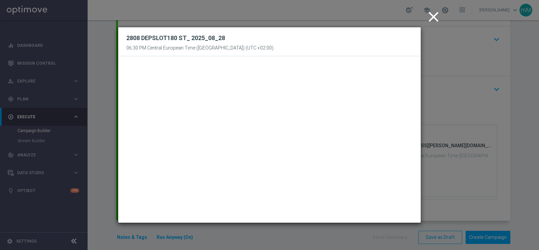
click at [433, 19] on icon "close" at bounding box center [433, 16] width 17 height 17
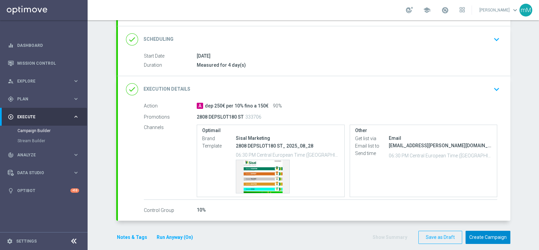
click at [479, 232] on button "Create Campaign" at bounding box center [487, 237] width 45 height 13
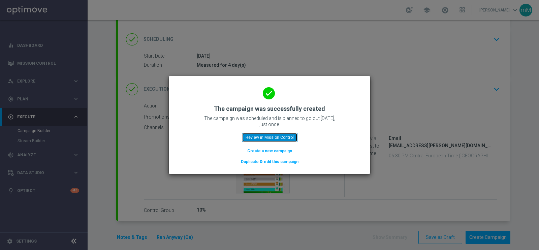
click at [288, 139] on button "Review in Mission Control" at bounding box center [270, 137] width 56 height 9
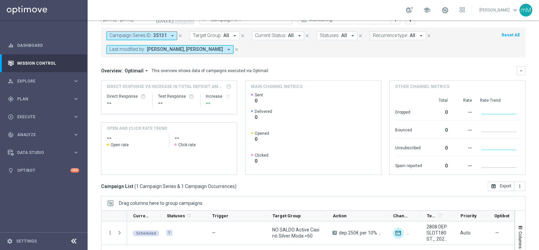
scroll to position [100, 0]
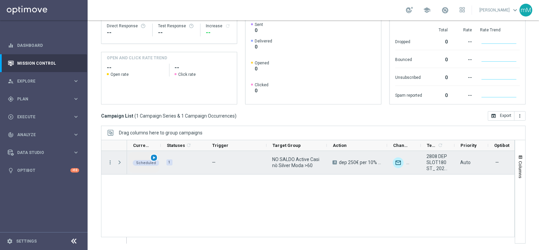
click at [153, 157] on span "play_arrow" at bounding box center [154, 157] width 5 height 5
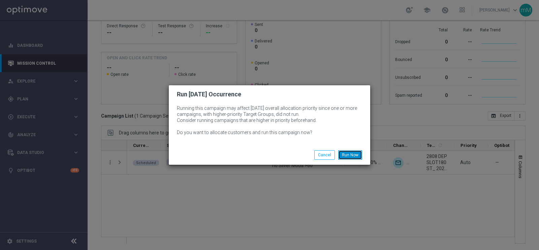
click at [355, 150] on button "Run Now" at bounding box center [350, 154] width 24 height 9
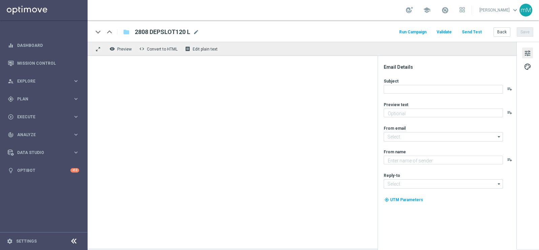
type textarea "Scopri la promozione che ti abbiamo riservato"
type input "[EMAIL_ADDRESS][DOMAIN_NAME]"
type textarea "Sisal"
type input "[EMAIL_ADDRESS][DOMAIN_NAME]"
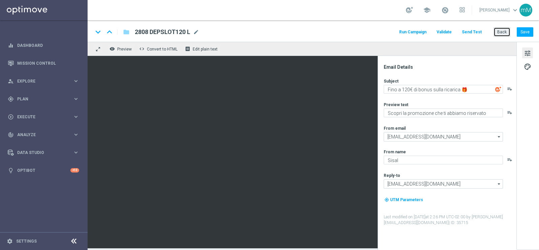
click at [505, 29] on button "Back" at bounding box center [501, 31] width 17 height 9
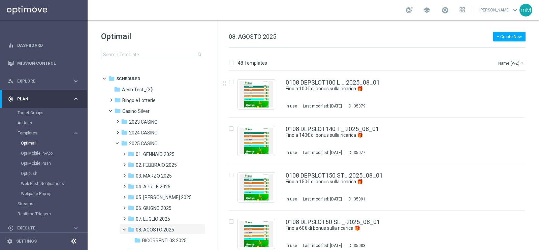
click at [510, 63] on button "Name (A-Z) arrow_drop_down" at bounding box center [511, 63] width 28 height 8
click at [510, 91] on span "Date Modified (Newest)" at bounding box center [499, 93] width 45 height 5
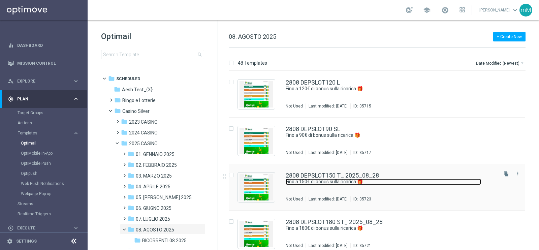
click at [324, 179] on link "Fino a 150€ di bonus sulla ricarica 🎁" at bounding box center [383, 182] width 195 height 6
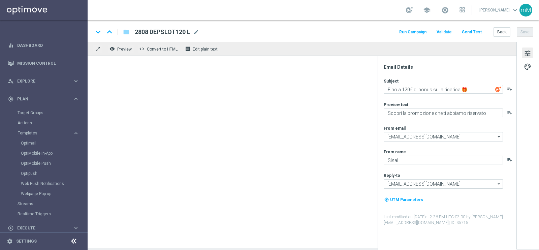
type textarea "Fino a 150€ di bonus sulla ricarica 🎁"
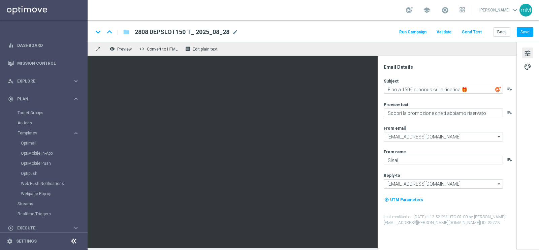
click at [421, 30] on button "Run Campaign" at bounding box center [412, 32] width 29 height 9
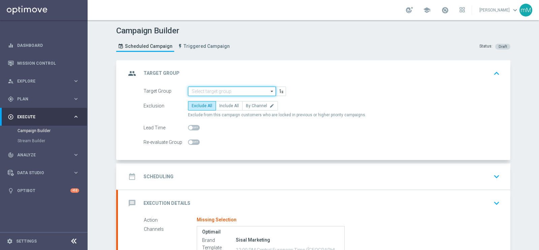
click at [208, 87] on input at bounding box center [232, 91] width 88 height 9
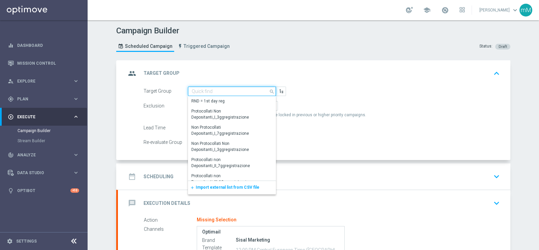
paste input "NO SALDO Active Casinò Silver Moda 30-59,99"
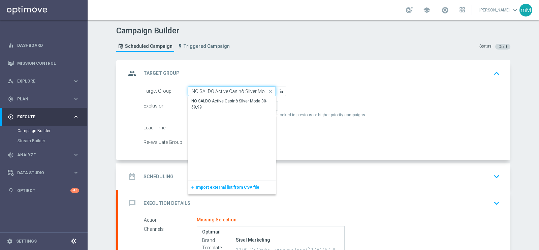
scroll to position [0, 18]
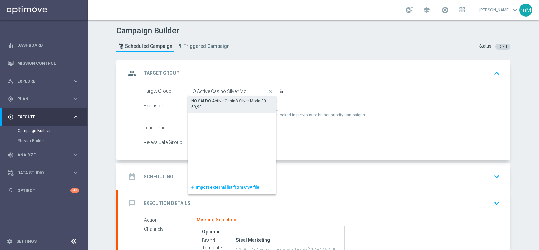
click at [212, 101] on div "NO SALDO Active Casinò Silver Moda 30-59,99" at bounding box center [231, 104] width 81 height 12
type input "NO SALDO Active Casinò Silver Moda 30-59,99"
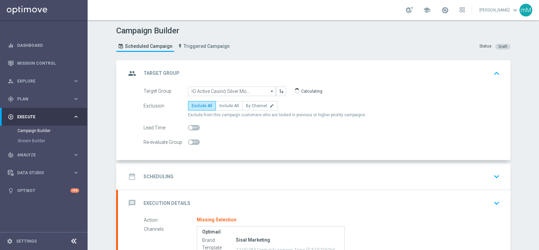
scroll to position [0, 0]
click at [224, 104] on span "Include All" at bounding box center [229, 105] width 20 height 5
click at [224, 105] on input "Include All" at bounding box center [221, 107] width 4 height 4
radio input "true"
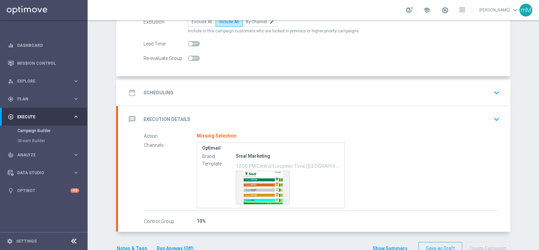
scroll to position [101, 0]
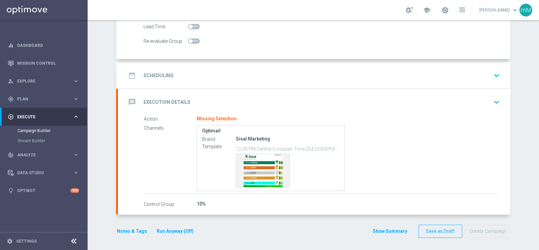
click at [266, 69] on div "date_range Scheduling keyboard_arrow_down" at bounding box center [314, 75] width 376 height 13
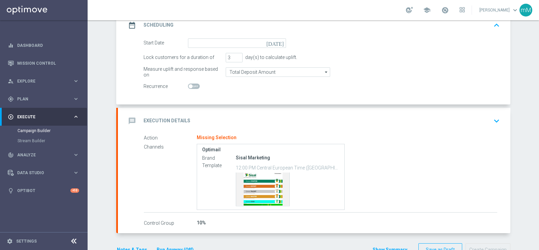
scroll to position [101, 0]
click at [230, 111] on div "message Execution Details keyboard_arrow_down" at bounding box center [314, 121] width 392 height 26
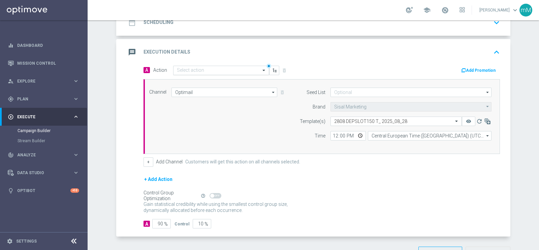
click at [215, 71] on input "text" at bounding box center [214, 71] width 75 height 6
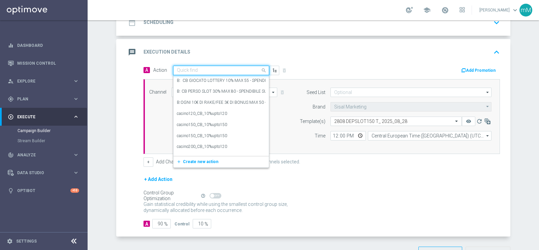
paste input "dep 50€ per 15% fino a 150€"
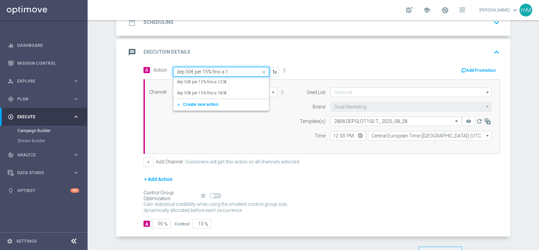
type input "dep 50€ per 15% fino a"
click at [227, 90] on div "dep 50€ per 15% fino a 180€ edit" at bounding box center [221, 93] width 89 height 11
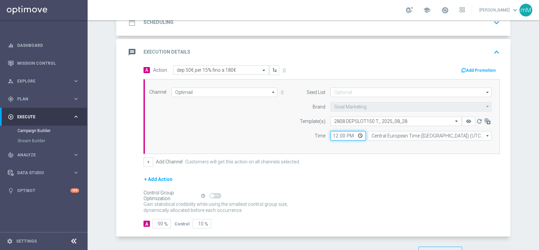
click at [332, 134] on input "12:00" at bounding box center [347, 135] width 35 height 9
type input "18:30"
click at [148, 159] on button "+" at bounding box center [148, 161] width 10 height 9
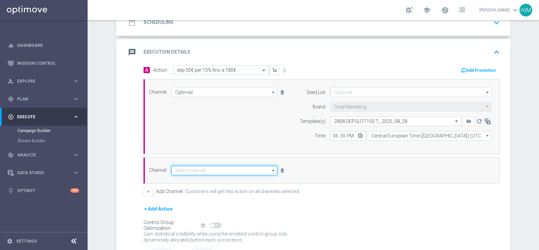
click at [193, 172] on input at bounding box center [224, 170] width 106 height 9
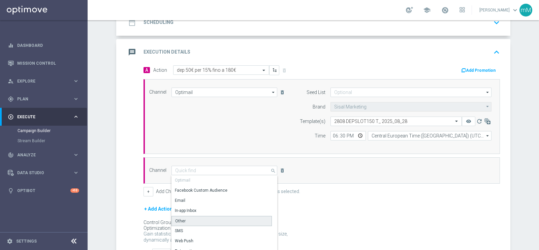
click at [207, 220] on div "Other" at bounding box center [221, 221] width 100 height 10
type input "Other"
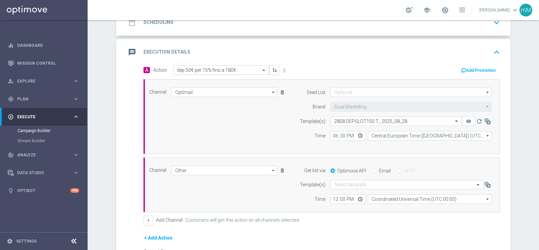
click at [375, 169] on div "Email" at bounding box center [381, 171] width 19 height 6
click at [372, 170] on input "Email" at bounding box center [374, 171] width 4 height 4
radio input "true"
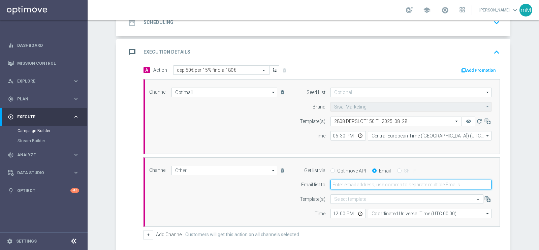
click at [363, 186] on input "email" at bounding box center [410, 184] width 161 height 9
type input "[EMAIL_ADDRESS][PERSON_NAME][DOMAIN_NAME]"
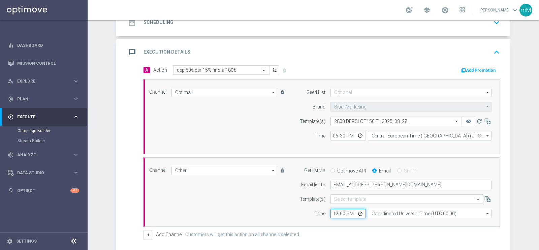
click at [330, 212] on input "12:00" at bounding box center [347, 213] width 35 height 9
type input "18:30"
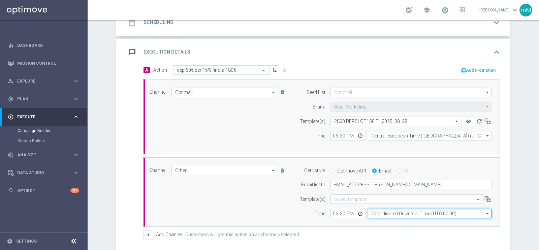
click at [386, 213] on input "Coordinated Universal Time (UTC 00:00)" at bounding box center [430, 213] width 124 height 9
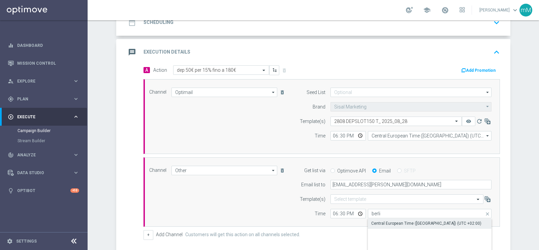
click at [391, 221] on div "Central European Time ([GEOGRAPHIC_DATA]) (UTC +02:00)" at bounding box center [426, 223] width 110 height 6
type input "Central European Time ([GEOGRAPHIC_DATA]) (UTC +02:00)"
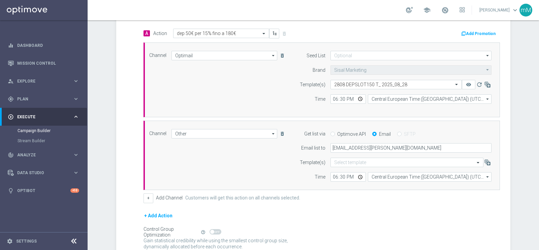
scroll to position [185, 0]
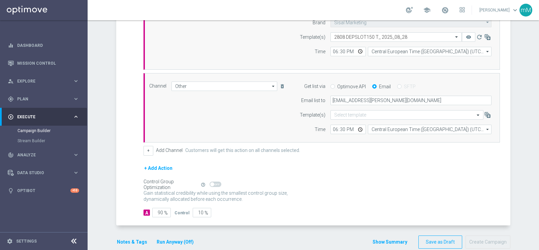
click at [180, 240] on button "Run Anyway (Off)" at bounding box center [175, 242] width 38 height 8
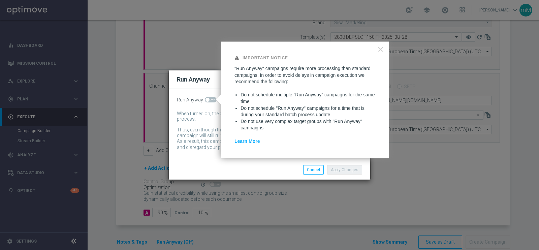
click at [212, 99] on span at bounding box center [211, 99] width 12 height 5
click at [212, 99] on input "checkbox" at bounding box center [211, 99] width 12 height 5
checkbox input "true"
click at [343, 171] on button "Apply Changes" at bounding box center [344, 169] width 35 height 9
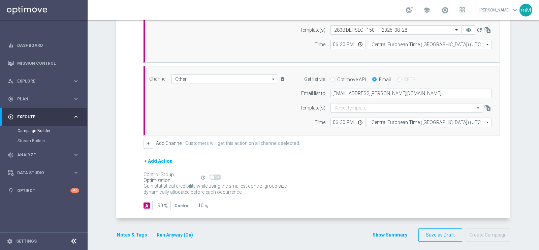
scroll to position [195, 0]
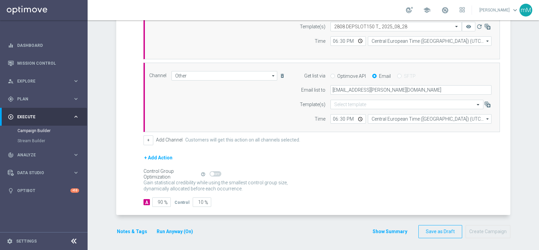
click at [134, 227] on button "Notes & Tags" at bounding box center [132, 231] width 32 height 8
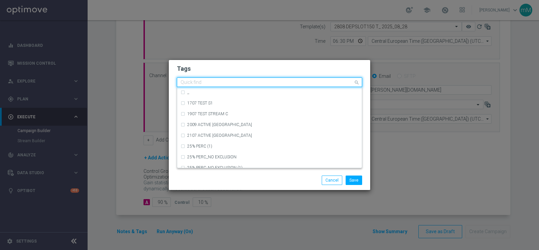
click at [249, 80] on input "text" at bounding box center [267, 83] width 173 height 6
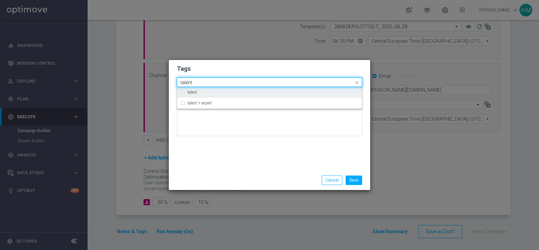
click at [240, 92] on div "talent" at bounding box center [272, 92] width 171 height 4
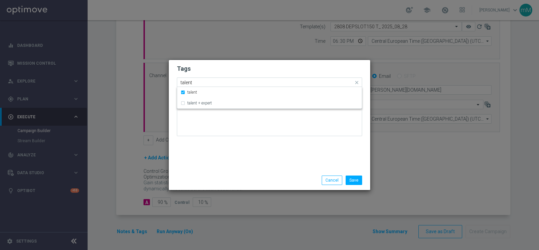
click at [235, 80] on input "talent" at bounding box center [267, 83] width 173 height 6
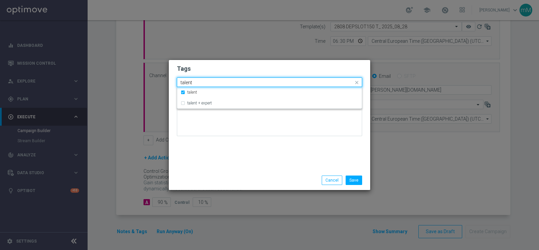
click at [235, 80] on input "talent" at bounding box center [267, 83] width 173 height 6
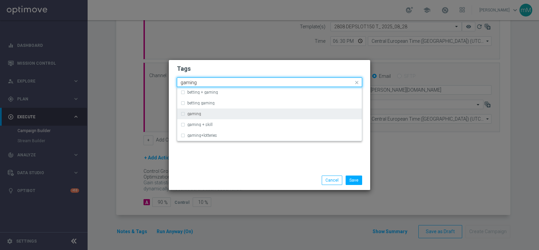
click at [218, 110] on div "gaming" at bounding box center [270, 113] width 178 height 11
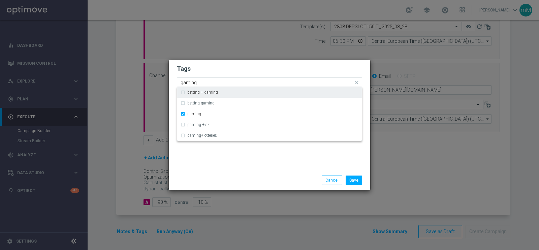
click at [217, 82] on input "gaming" at bounding box center [267, 83] width 173 height 6
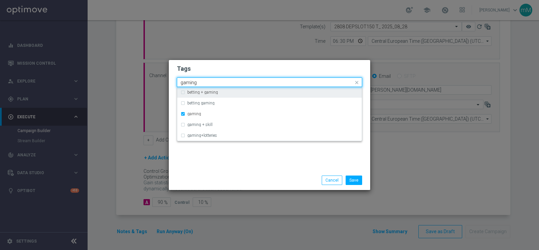
click at [217, 82] on input "gaming" at bounding box center [267, 83] width 173 height 6
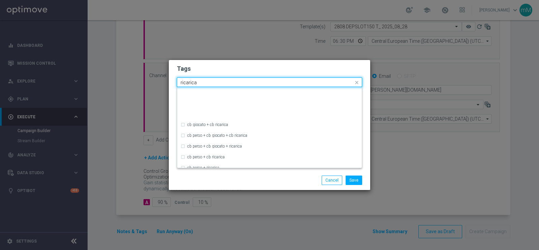
scroll to position [84, 0]
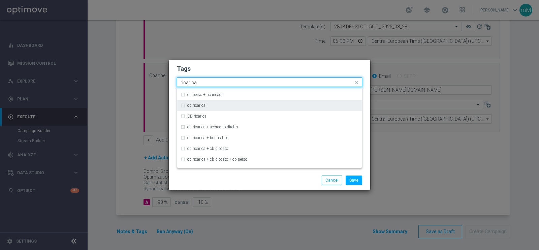
click at [205, 105] on label "cb ricarica" at bounding box center [196, 105] width 18 height 4
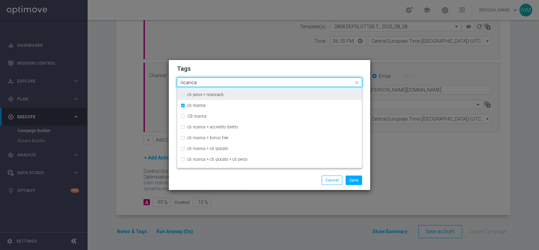
click at [211, 83] on input "ricarica" at bounding box center [267, 83] width 173 height 6
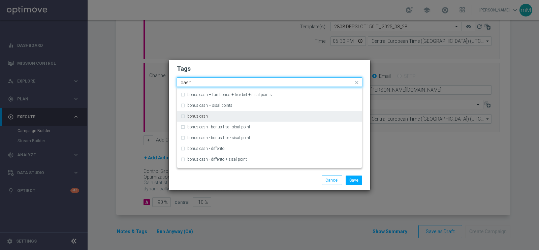
click at [206, 114] on label "bonus cash -" at bounding box center [198, 116] width 23 height 4
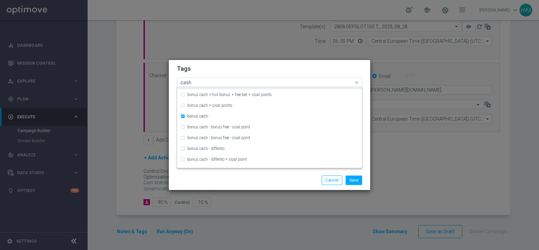
click at [217, 81] on input "cash" at bounding box center [267, 83] width 173 height 6
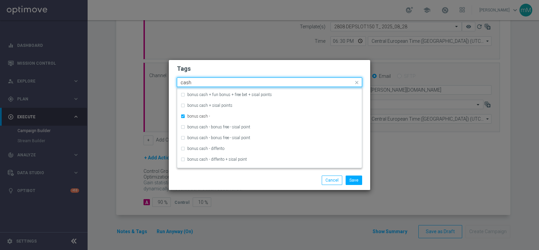
click at [217, 81] on input "cash" at bounding box center [267, 83] width 173 height 6
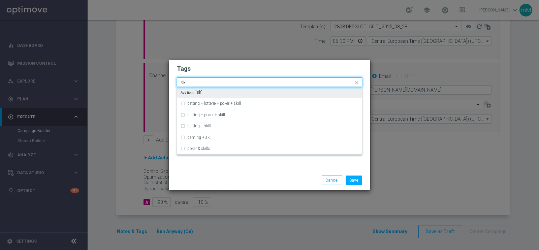
scroll to position [0, 0]
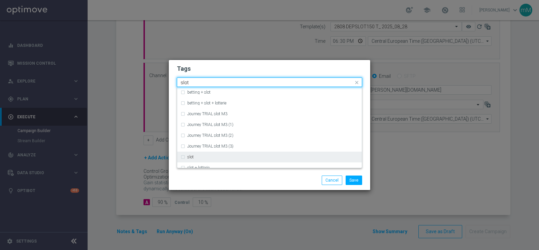
click at [202, 154] on div "slot" at bounding box center [270, 157] width 178 height 11
type input "slot"
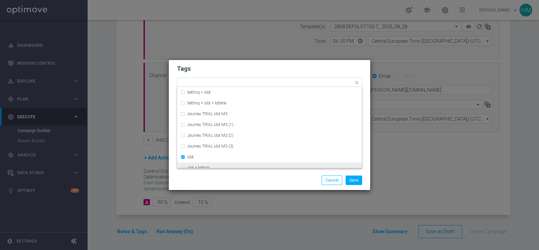
click at [230, 183] on div "Save Cancel" at bounding box center [269, 179] width 195 height 9
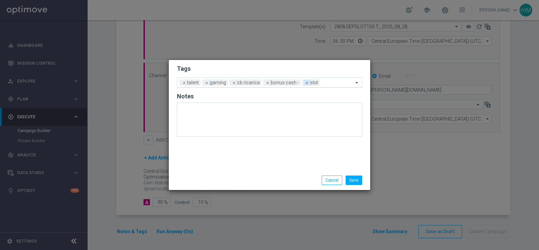
click at [304, 81] on span "×" at bounding box center [307, 82] width 6 height 6
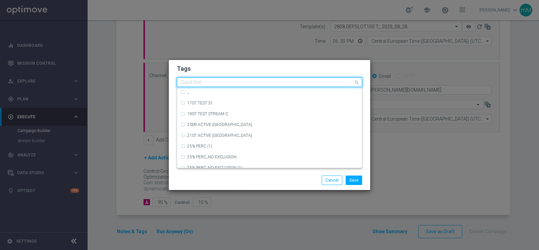
click at [310, 83] on input "text" at bounding box center [267, 83] width 173 height 6
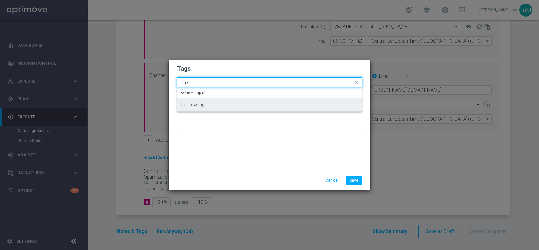
click at [295, 103] on div "up selling" at bounding box center [272, 105] width 171 height 4
type input "up s"
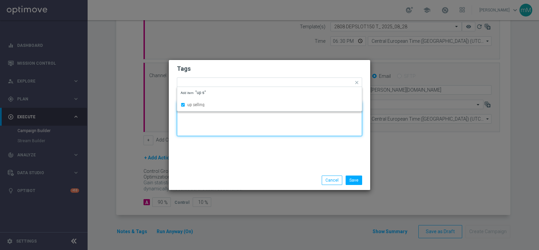
click at [288, 119] on textarea at bounding box center [269, 119] width 185 height 34
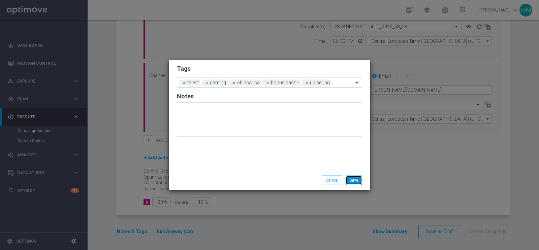
click at [350, 176] on button "Save" at bounding box center [354, 179] width 17 height 9
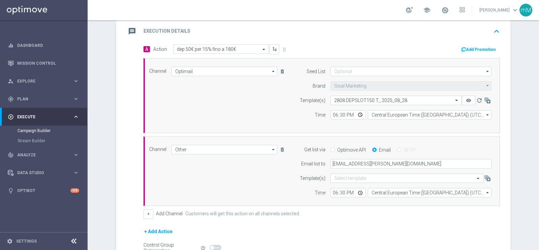
scroll to position [27, 0]
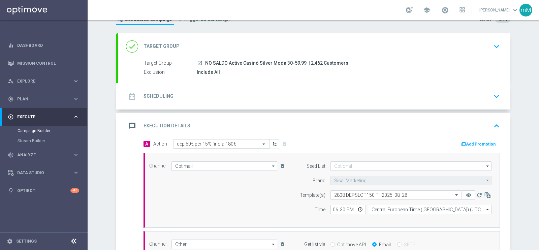
click at [476, 144] on button "Add Promotion" at bounding box center [478, 143] width 37 height 7
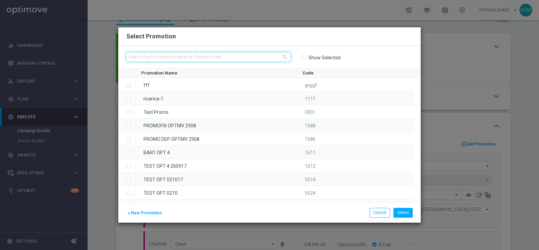
click at [187, 57] on input "text" at bounding box center [208, 56] width 164 height 9
paste input "333707"
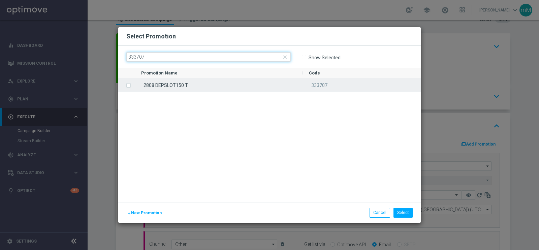
type input "333707"
click at [189, 82] on div "2808 DEPSLOT150 T" at bounding box center [219, 84] width 168 height 13
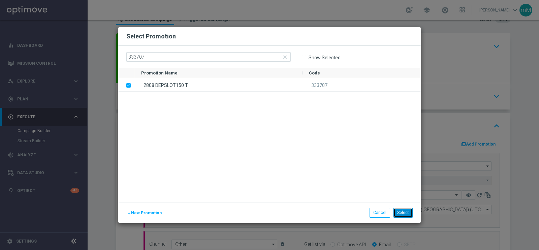
click at [406, 214] on button "Select" at bounding box center [402, 212] width 19 height 9
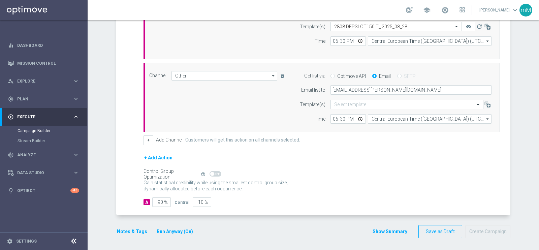
click at [389, 230] on button "Show Summary" at bounding box center [389, 232] width 35 height 8
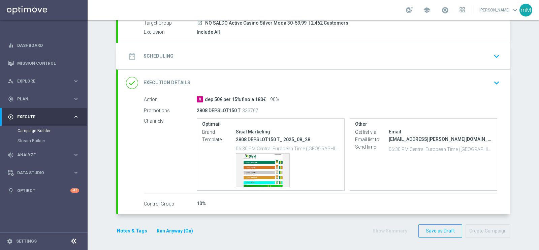
scroll to position [0, 0]
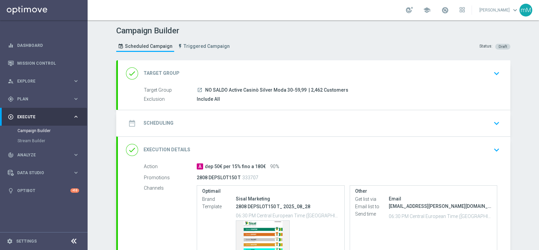
click at [250, 121] on div "date_range Scheduling keyboard_arrow_down" at bounding box center [314, 123] width 376 height 13
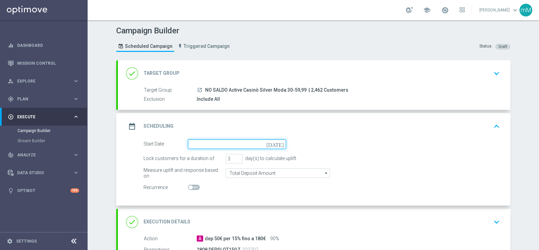
click at [225, 143] on input at bounding box center [237, 143] width 98 height 9
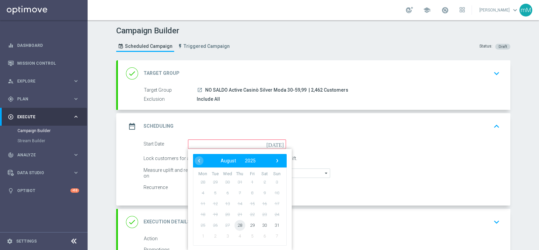
click at [235, 223] on span "28" at bounding box center [239, 225] width 11 height 11
type input "[DATE]"
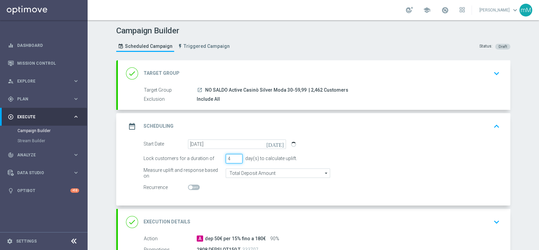
type input "4"
click at [234, 156] on input "4" at bounding box center [234, 158] width 17 height 9
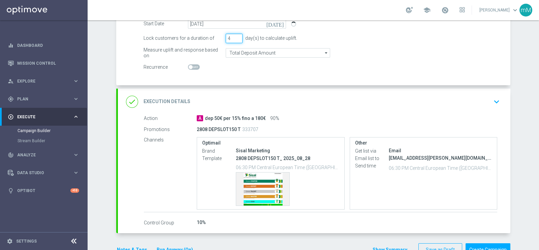
scroll to position [139, 0]
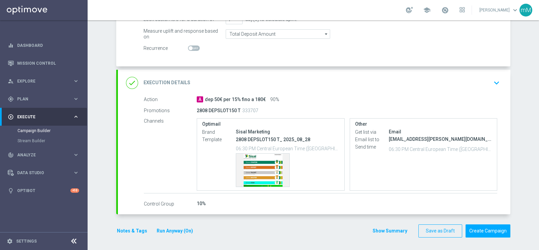
click at [381, 230] on button "Show Summary" at bounding box center [389, 231] width 35 height 8
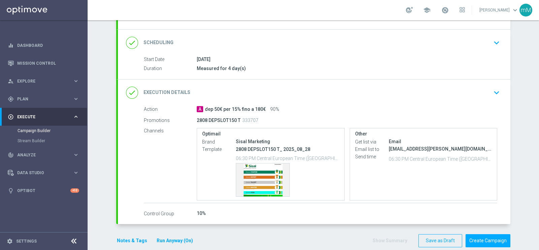
scroll to position [84, 0]
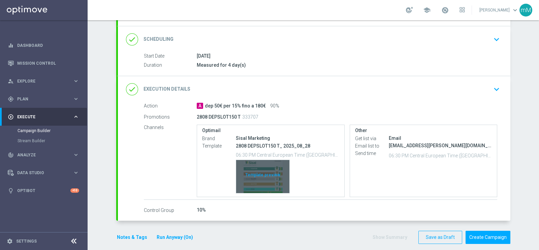
click at [267, 177] on div "Template preview" at bounding box center [262, 176] width 53 height 33
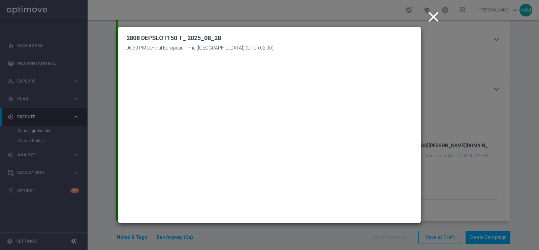
click at [433, 18] on icon "close" at bounding box center [433, 16] width 17 height 17
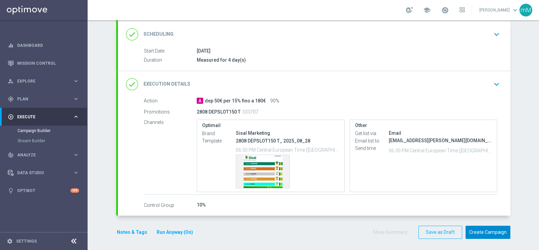
scroll to position [90, 0]
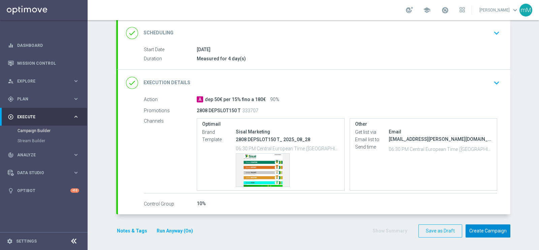
click at [480, 231] on button "Create Campaign" at bounding box center [487, 230] width 45 height 13
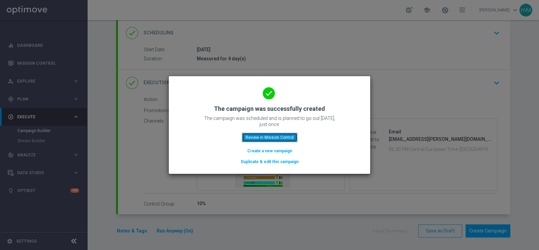
click at [288, 137] on button "Review in Mission Control" at bounding box center [270, 137] width 56 height 9
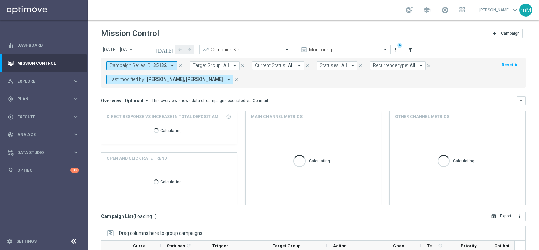
scroll to position [100, 0]
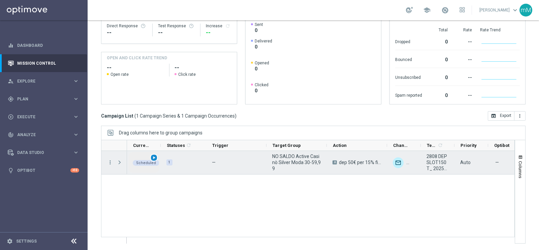
click at [153, 157] on span "play_arrow" at bounding box center [154, 157] width 5 height 5
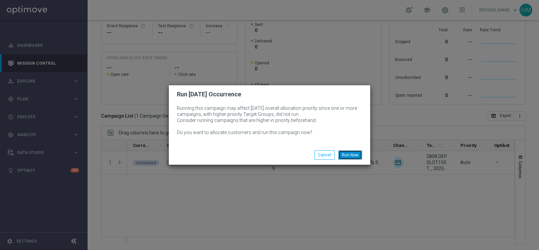
click at [350, 154] on button "Run Now" at bounding box center [350, 154] width 24 height 9
